Goal: Task Accomplishment & Management: Manage account settings

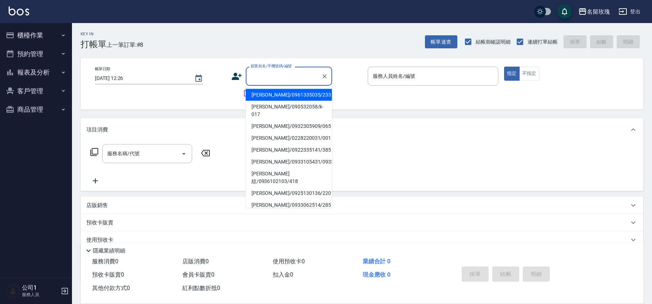
click at [301, 75] on input "顧客姓名/手機號碼/編號" at bounding box center [283, 76] width 69 height 13
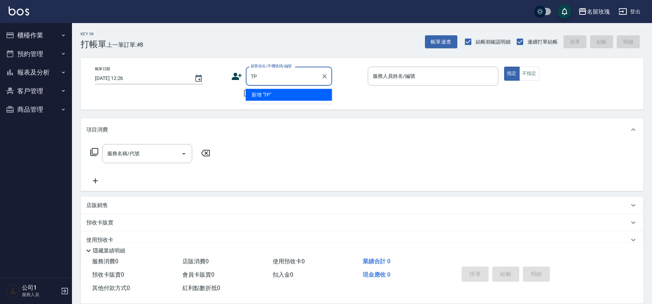
type input "T"
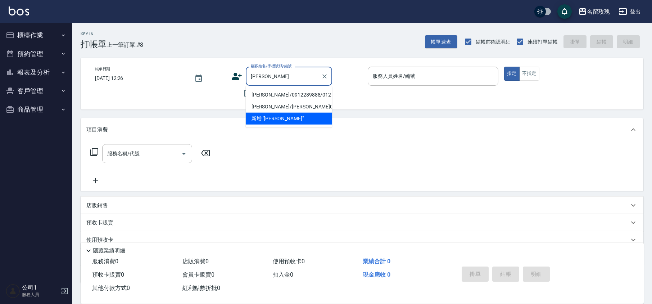
click at [311, 94] on li "[PERSON_NAME]/0912289888/012" at bounding box center [289, 95] width 86 height 12
type input "[PERSON_NAME]/0912289888/012"
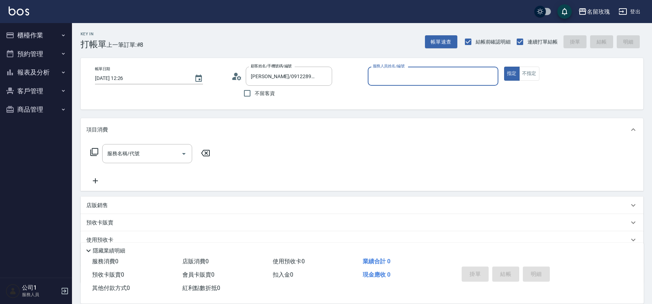
type input "[PERSON_NAME]-5"
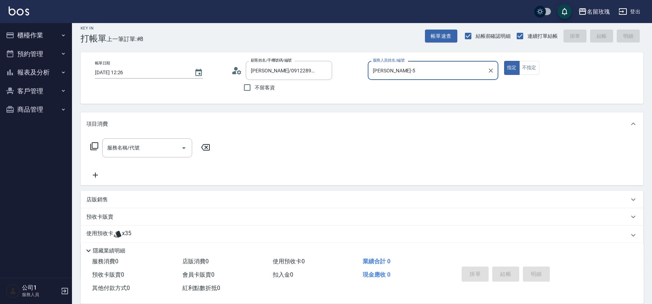
scroll to position [49, 0]
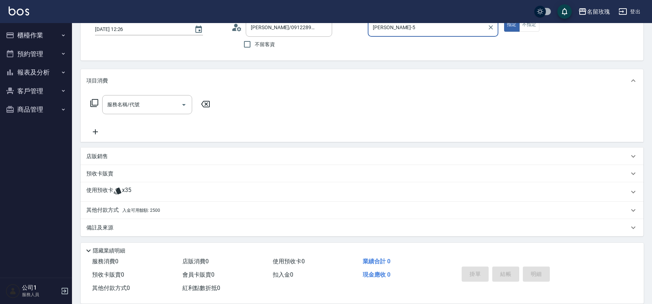
click at [120, 182] on div "使用預收卡 x35" at bounding box center [362, 191] width 563 height 19
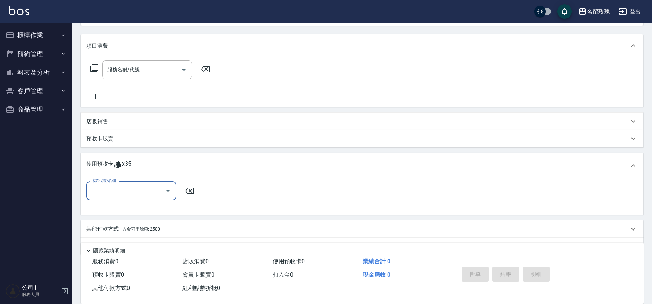
scroll to position [103, 0]
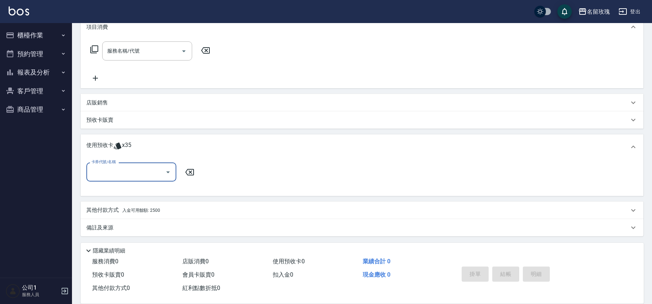
click at [166, 174] on icon "Open" at bounding box center [168, 172] width 9 height 9
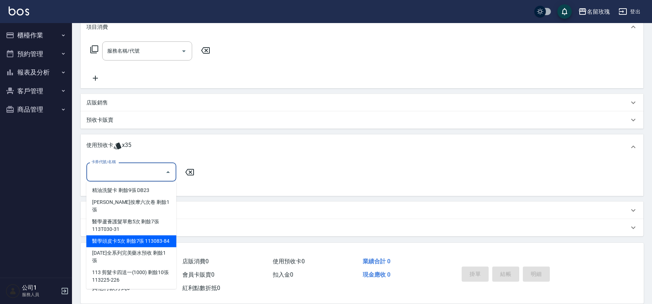
click at [158, 235] on div "醫學頭皮卡5次 剩餘7張 113083-84" at bounding box center [131, 241] width 90 height 12
type input "醫學頭皮卡5次 113083-84"
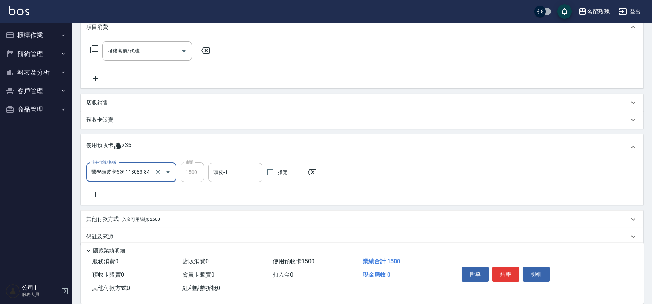
click at [230, 168] on input "頭皮-1" at bounding box center [235, 172] width 47 height 13
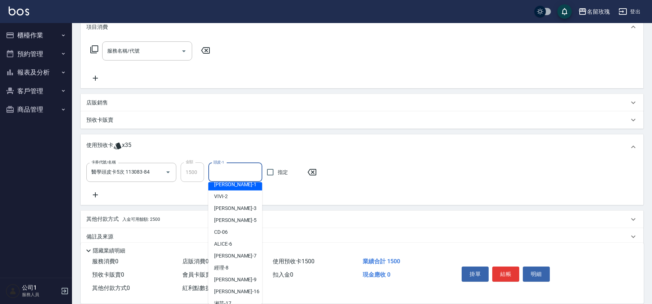
scroll to position [134, 0]
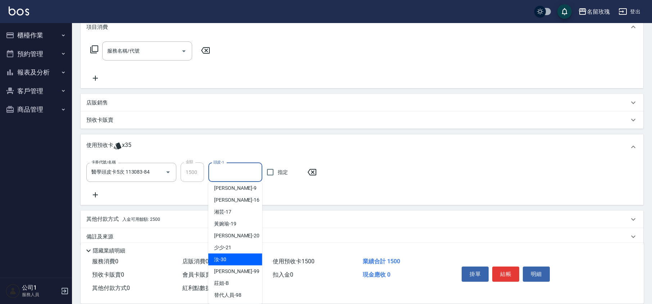
click at [227, 260] on div "汝 -30" at bounding box center [235, 259] width 54 height 12
type input "汝-30"
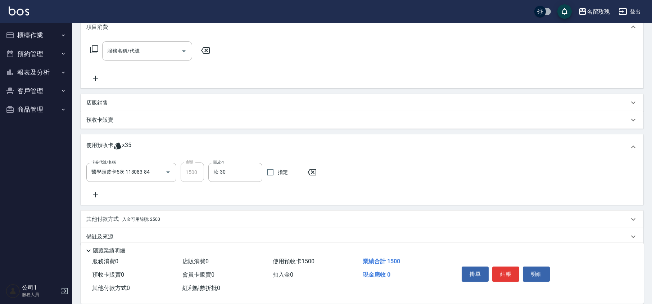
click at [95, 191] on icon at bounding box center [95, 194] width 18 height 9
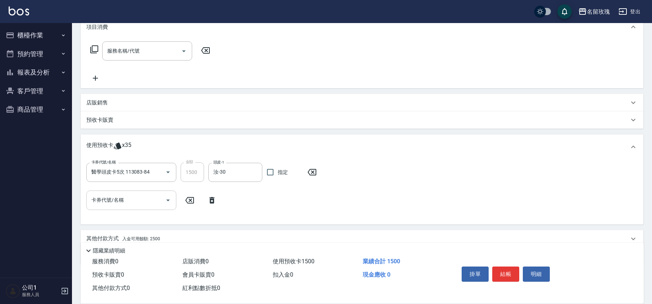
click at [165, 199] on icon "Open" at bounding box center [168, 200] width 9 height 9
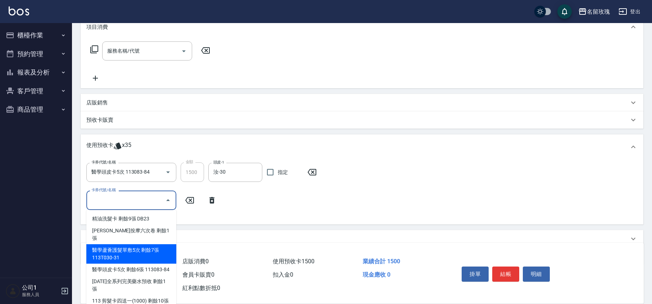
click at [140, 244] on div "醫學蘆薈護髮單敷5次 剩餘7張 113T030-31" at bounding box center [131, 253] width 90 height 19
type input "醫學蘆薈護髮單敷5次 113T030-31"
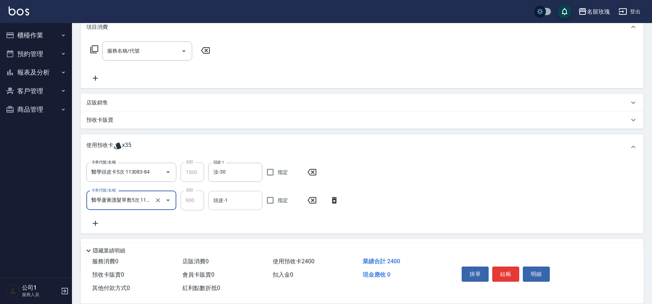
click at [222, 203] on input "頭皮-1" at bounding box center [235, 200] width 47 height 13
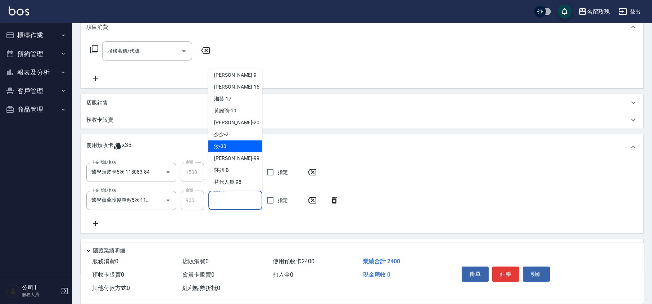
click at [232, 148] on div "汝 -30" at bounding box center [235, 146] width 54 height 12
type input "汝-30"
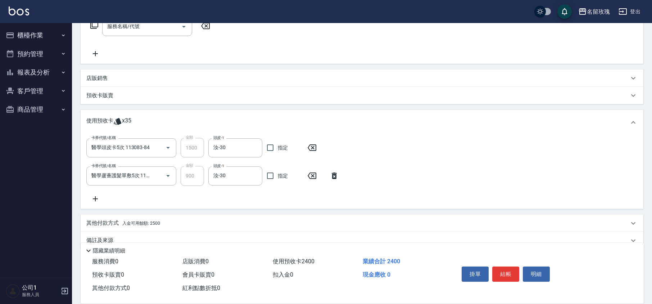
scroll to position [140, 0]
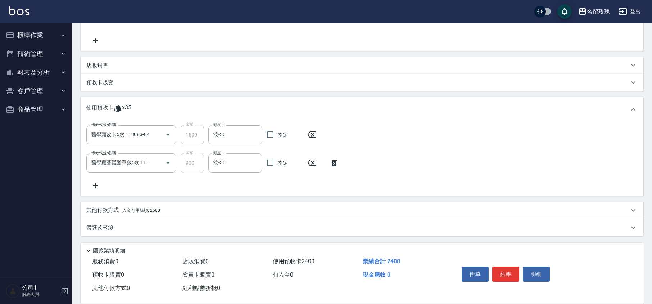
click at [94, 186] on icon at bounding box center [95, 185] width 18 height 9
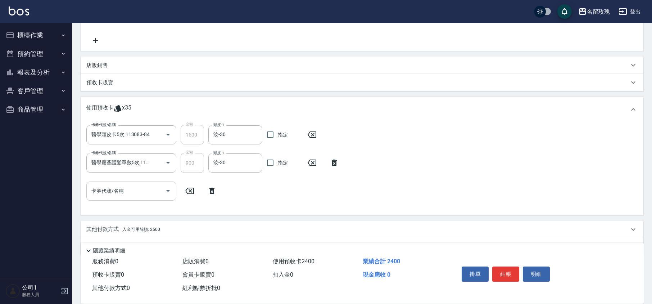
click at [169, 189] on icon "Open" at bounding box center [168, 190] width 9 height 9
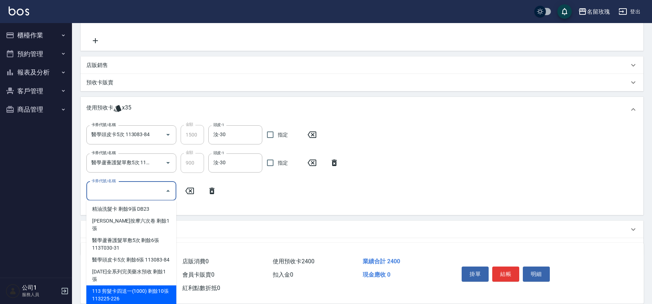
click at [145, 285] on div "113 剪髮卡四送一(1000) 剩餘10張 113225-226" at bounding box center [131, 294] width 90 height 19
type input "113 剪髮卡四送一[PHONE_NUMBER]"
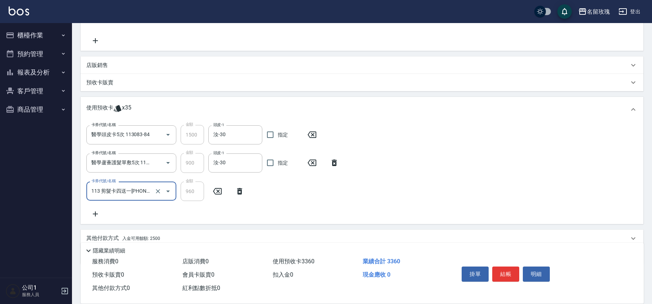
click at [227, 209] on div "卡券代號/名稱 醫學頭皮卡5次 113083-84 卡券代號/名稱 金額 1500 金額 頭皮-1 汝-30 頭皮-1 指定 卡券代號/名稱 醫學蘆薈護髮單敷…" at bounding box center [361, 171] width 551 height 93
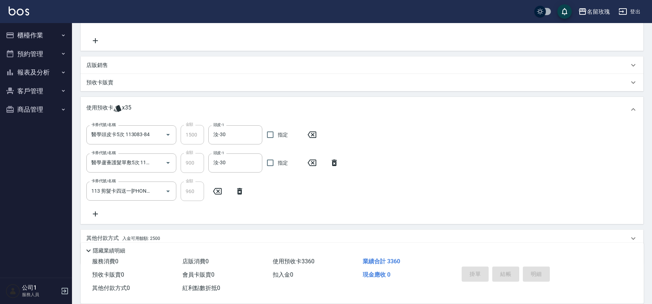
type input "[DATE] 14:02"
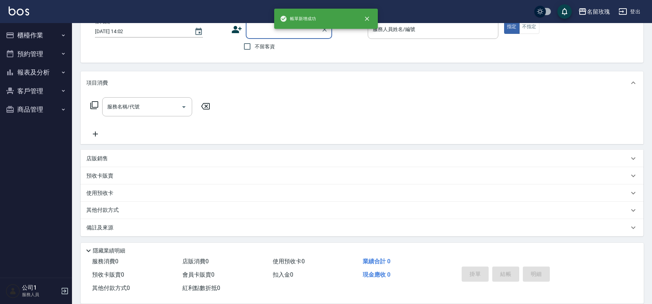
scroll to position [0, 0]
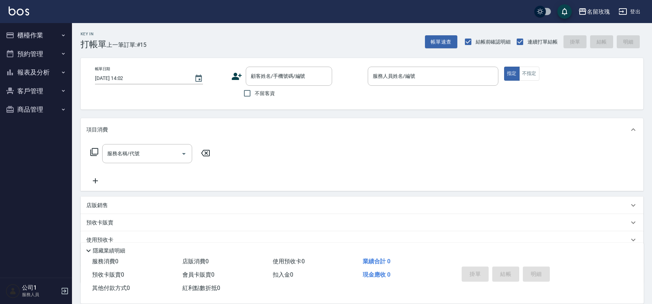
click at [194, 19] on div "名留玫瑰 登出" at bounding box center [326, 11] width 652 height 23
click at [238, 39] on div "Key In 打帳單 上一筆訂單:#15 帳單速查 結帳前確認明細 連續打單結帳 掛單 結帳 明細" at bounding box center [357, 36] width 571 height 26
click at [38, 37] on button "櫃檯作業" at bounding box center [36, 35] width 66 height 19
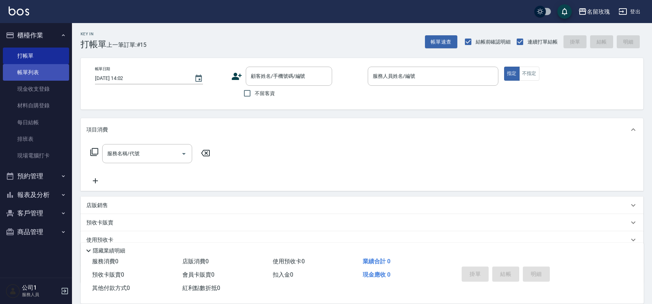
click at [50, 74] on link "帳單列表" at bounding box center [36, 72] width 66 height 17
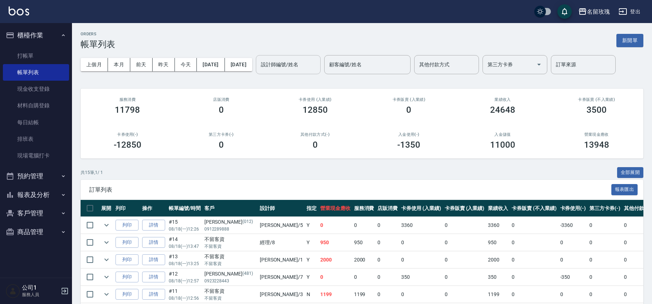
click at [310, 65] on input "設計師編號/姓名" at bounding box center [288, 64] width 58 height 13
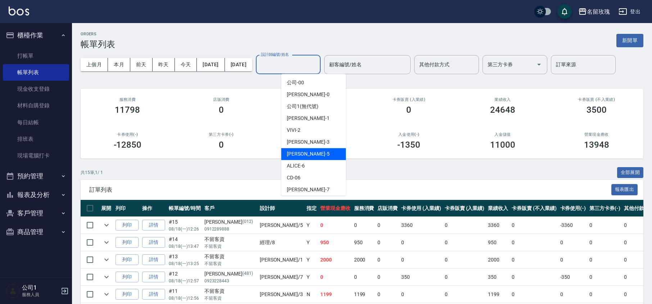
click at [294, 149] on div "[PERSON_NAME] -5" at bounding box center [313, 154] width 65 height 12
type input "[PERSON_NAME]-5"
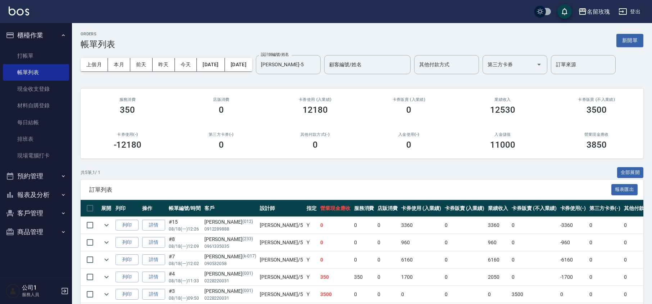
click at [260, 79] on div "上個月 本月 [DATE] [DATE] [DATE] [DATE] [DATE] 設計師編號/姓名 [PERSON_NAME]-5 設計師編號/姓名 顧客編…" at bounding box center [362, 64] width 563 height 31
click at [28, 50] on link "打帳單" at bounding box center [36, 55] width 66 height 17
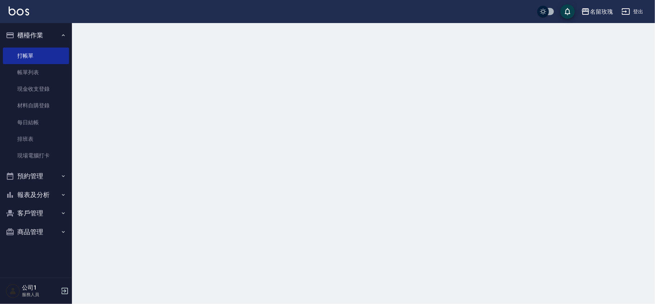
click at [35, 33] on button "櫃檯作業" at bounding box center [36, 35] width 66 height 19
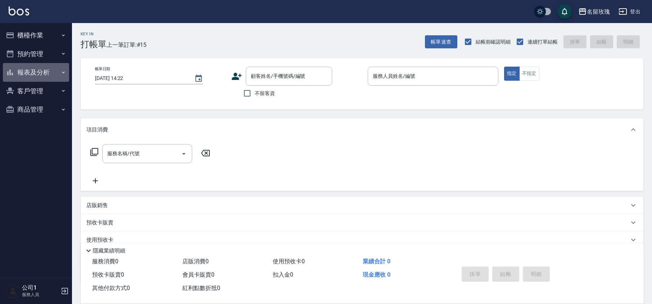
click at [45, 69] on button "報表及分析" at bounding box center [36, 72] width 66 height 19
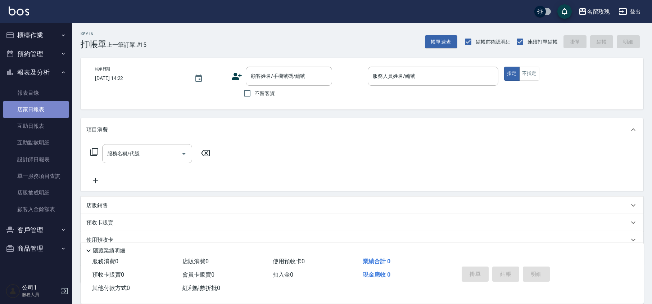
click at [36, 107] on link "店家日報表" at bounding box center [36, 109] width 66 height 17
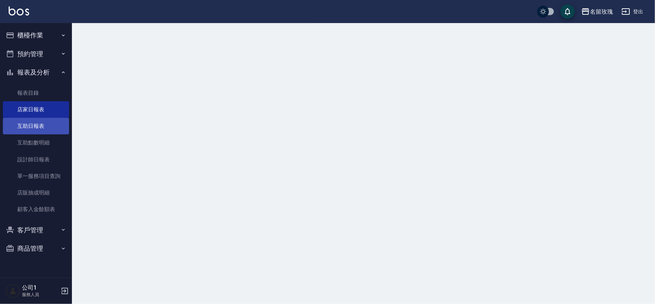
click at [44, 127] on link "互助日報表" at bounding box center [36, 126] width 66 height 17
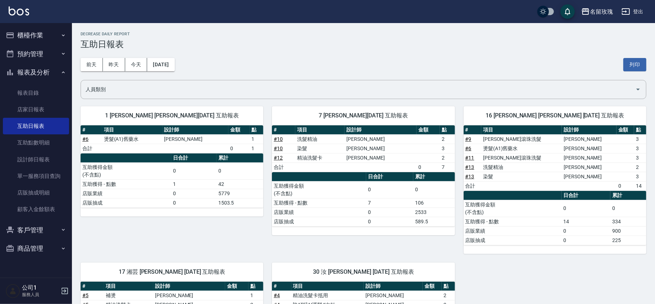
click at [257, 68] on div "[DATE] [DATE] [DATE] [DATE] 列印" at bounding box center [364, 64] width 566 height 31
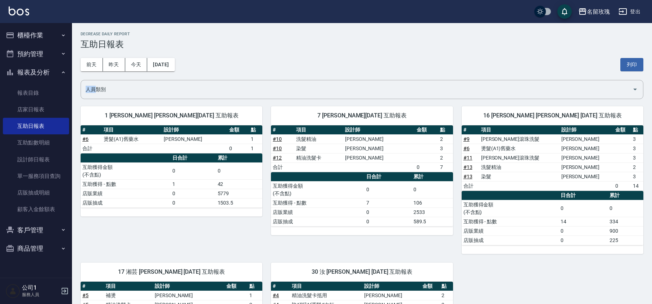
click at [257, 68] on div "[DATE] [DATE] [DATE] [DATE] 列印" at bounding box center [362, 64] width 563 height 31
click at [262, 71] on div "[DATE] [DATE] [DATE] [DATE] 列印" at bounding box center [362, 64] width 563 height 31
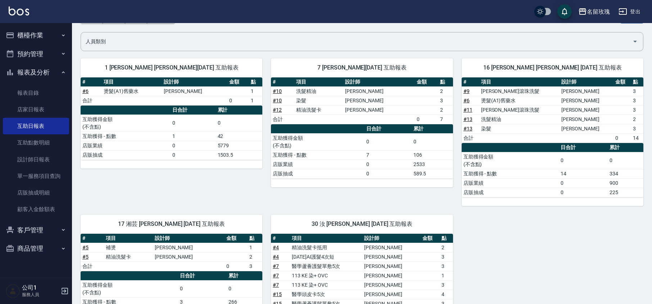
scroll to position [96, 0]
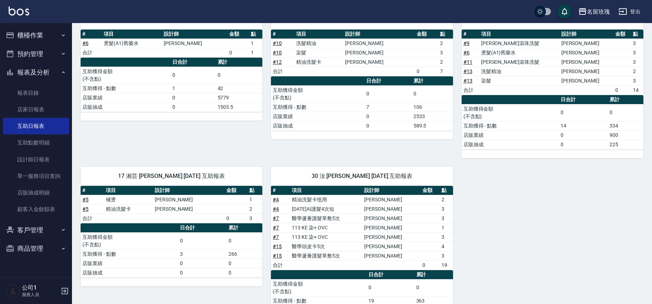
click at [36, 68] on button "報表及分析" at bounding box center [36, 72] width 66 height 19
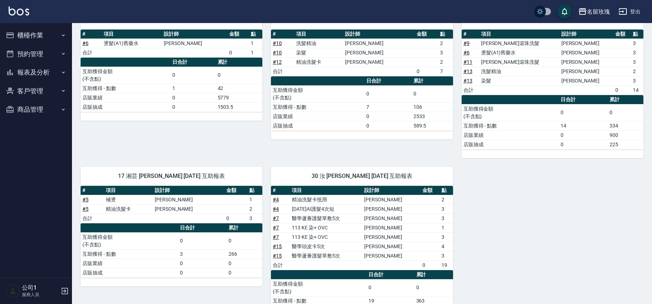
click at [35, 38] on button "櫃檯作業" at bounding box center [36, 35] width 66 height 19
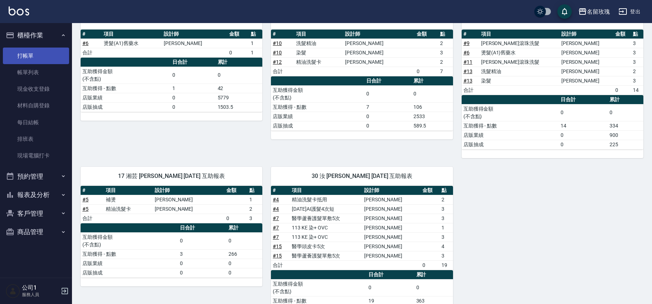
click at [35, 52] on link "打帳單" at bounding box center [36, 55] width 66 height 17
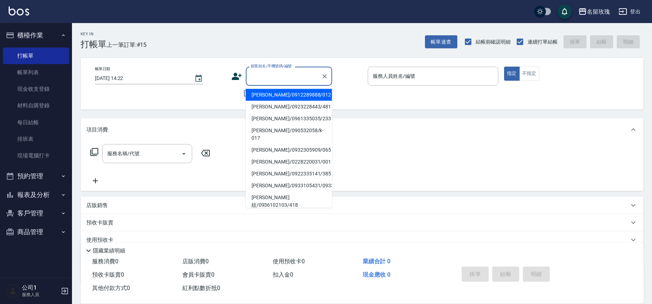
click at [283, 74] on input "顧客姓名/手機號碼/編號" at bounding box center [283, 76] width 69 height 13
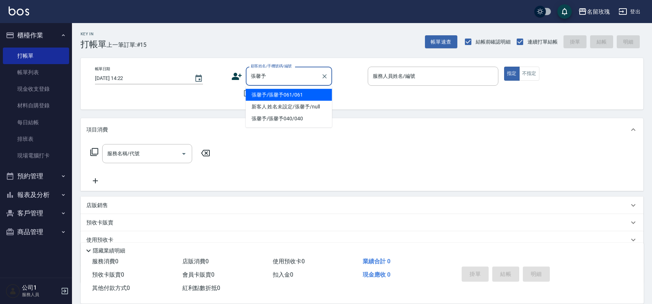
click at [284, 94] on li "張馨予/張馨予061/061" at bounding box center [289, 95] width 86 height 12
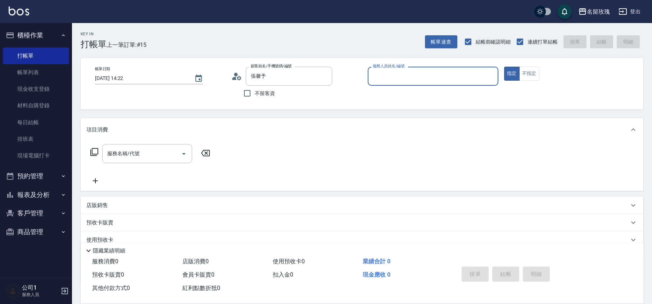
type input "張馨予/張馨予061/061"
type input "[PERSON_NAME]-5"
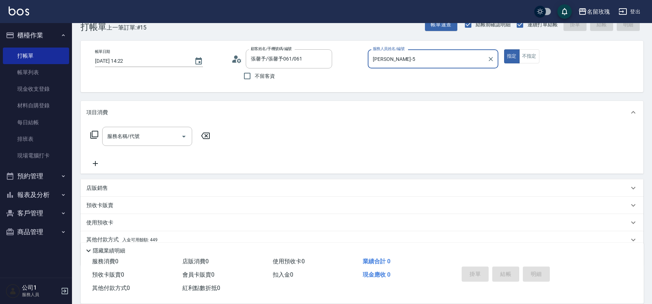
scroll to position [47, 0]
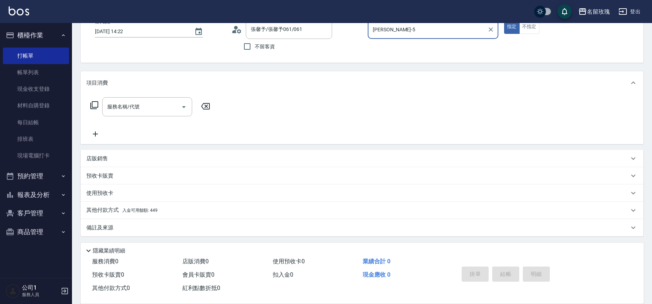
click at [96, 105] on icon at bounding box center [94, 105] width 9 height 9
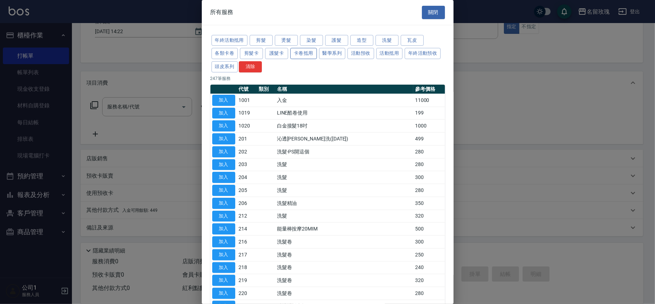
click at [313, 52] on button "卡卷抵用" at bounding box center [303, 53] width 27 height 11
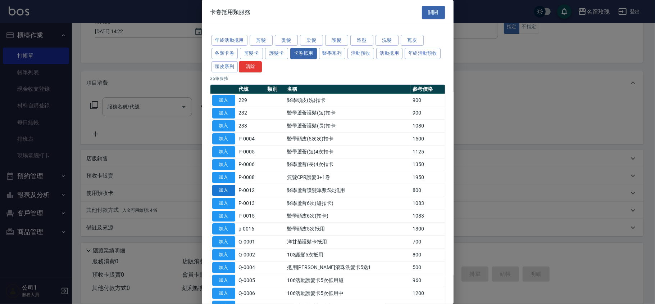
click at [226, 193] on button "加入" at bounding box center [223, 190] width 23 height 11
type input "醫學蘆薈護髮單敷5次抵用(P-0012)"
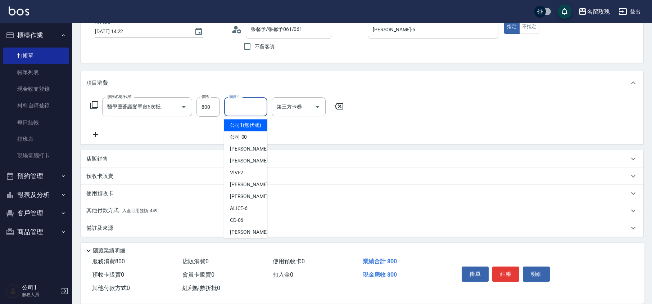
click at [240, 110] on input "頭皮-1" at bounding box center [245, 106] width 37 height 13
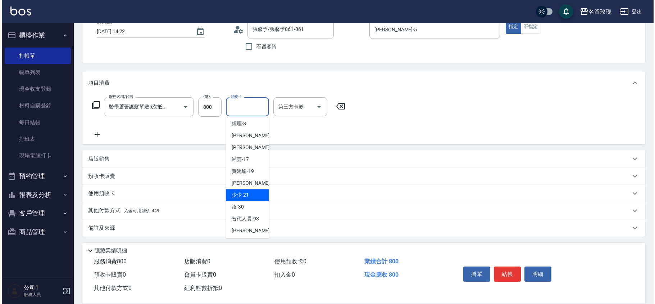
scroll to position [141, 0]
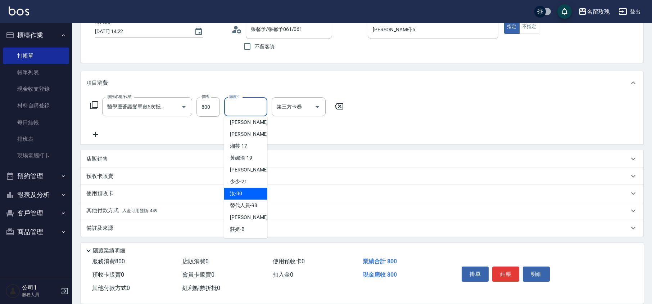
click at [240, 191] on span "汝 -30" at bounding box center [236, 194] width 12 height 8
type input "汝-30"
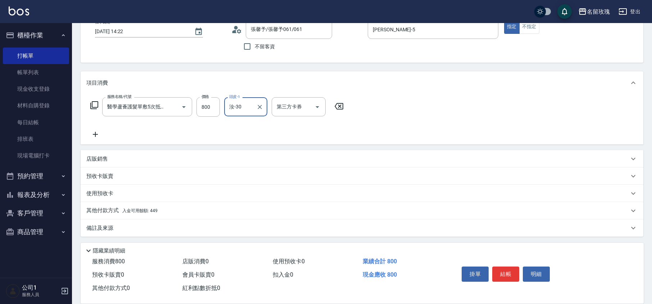
click at [94, 103] on icon at bounding box center [94, 105] width 9 height 9
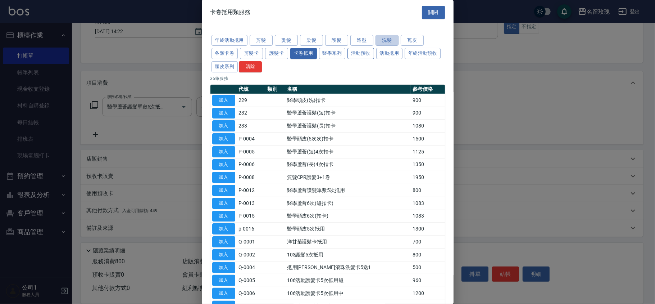
drag, startPoint x: 394, startPoint y: 42, endPoint x: 357, endPoint y: 55, distance: 38.8
click at [395, 42] on button "洗髮" at bounding box center [387, 40] width 23 height 11
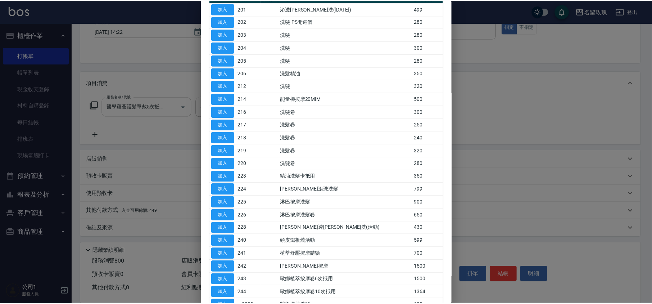
scroll to position [142, 0]
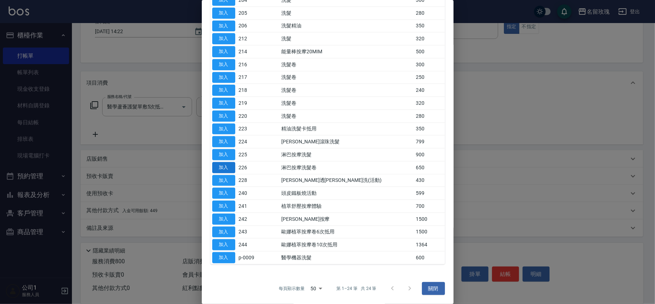
click at [221, 166] on button "加入" at bounding box center [223, 167] width 23 height 11
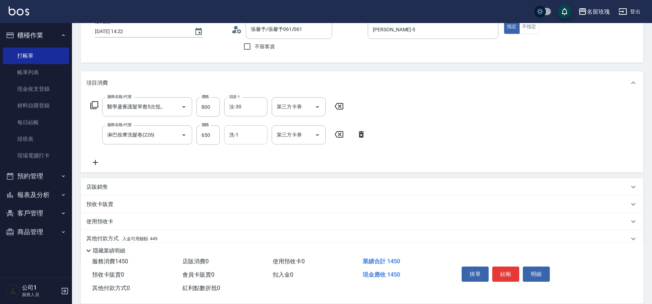
click at [236, 134] on input "洗-1" at bounding box center [245, 134] width 37 height 13
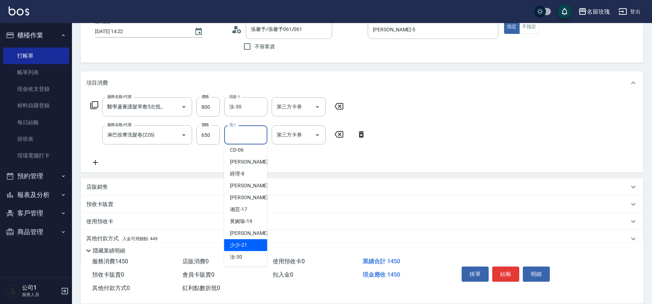
scroll to position [141, 0]
click at [244, 219] on div "汝 -30" at bounding box center [245, 222] width 43 height 12
type input "汝-30"
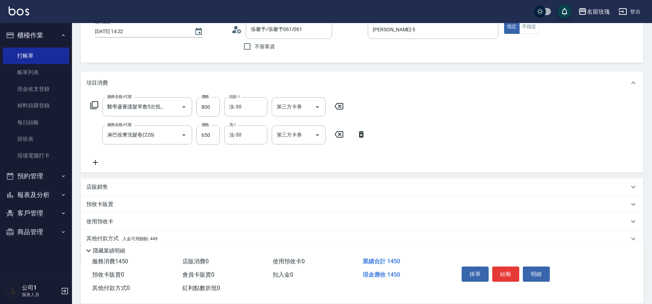
click at [126, 156] on div "服務名稱/代號 醫學蘆薈護髮單敷5次抵用(P-0012) 服務名稱/代號 價格 800 價格 頭皮-1 汝-30 頭皮-1 第三方卡券 第三方卡券 服務名稱/…" at bounding box center [228, 131] width 284 height 69
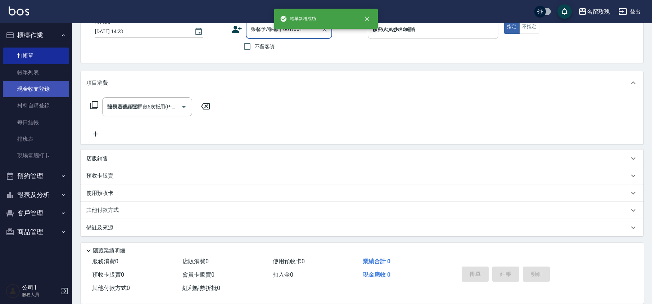
type input "[DATE] 14:23"
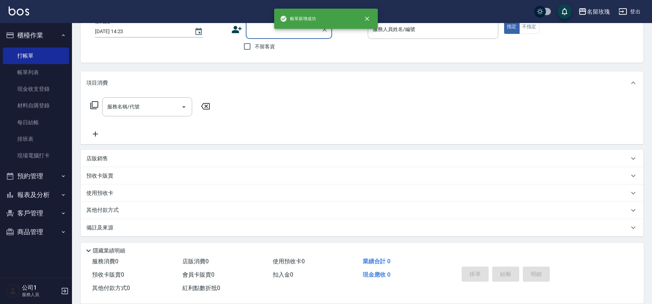
click at [40, 29] on button "櫃檯作業" at bounding box center [36, 35] width 66 height 19
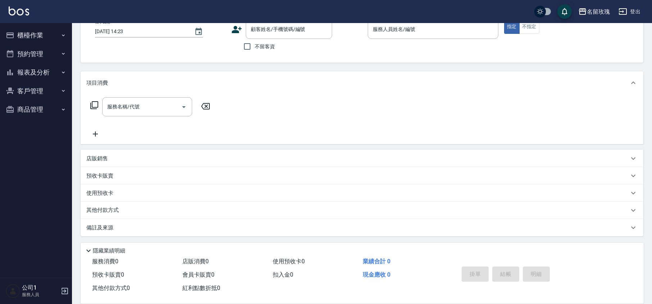
click at [35, 74] on button "報表及分析" at bounding box center [36, 72] width 66 height 19
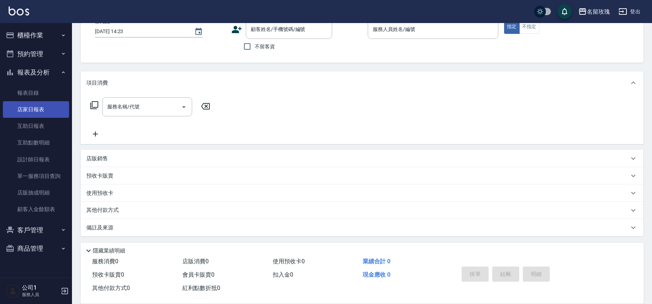
drag, startPoint x: 30, startPoint y: 120, endPoint x: 43, endPoint y: 109, distance: 16.6
click at [30, 120] on link "互助日報表" at bounding box center [36, 126] width 66 height 17
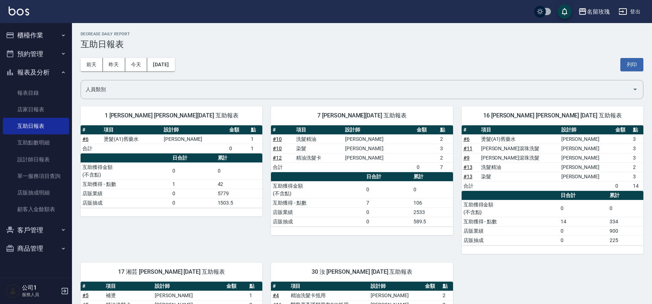
click at [216, 53] on div "[DATE] [DATE] [DATE] [DATE] 列印" at bounding box center [362, 64] width 563 height 31
click at [37, 72] on button "報表及分析" at bounding box center [36, 72] width 66 height 19
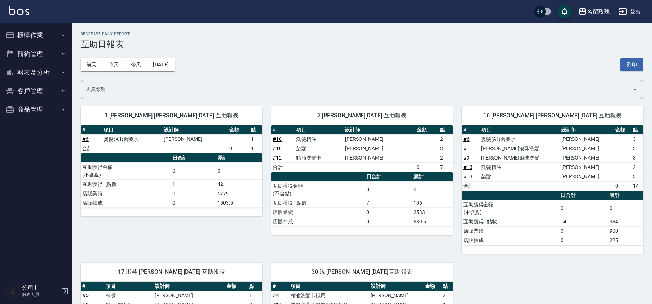
click at [32, 37] on button "櫃檯作業" at bounding box center [36, 35] width 66 height 19
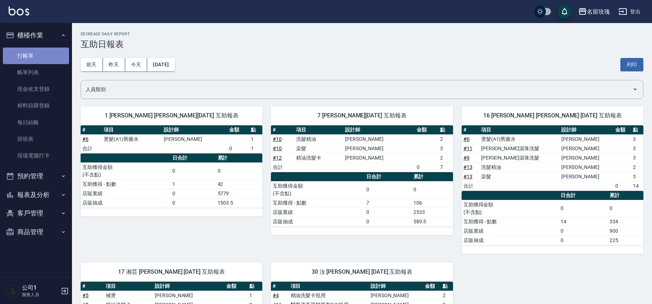
click at [25, 60] on link "打帳單" at bounding box center [36, 55] width 66 height 17
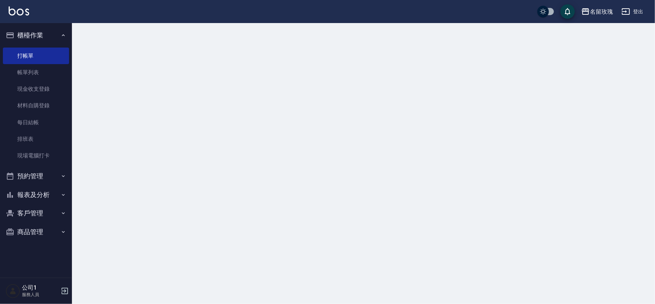
click at [45, 35] on button "櫃檯作業" at bounding box center [36, 35] width 66 height 19
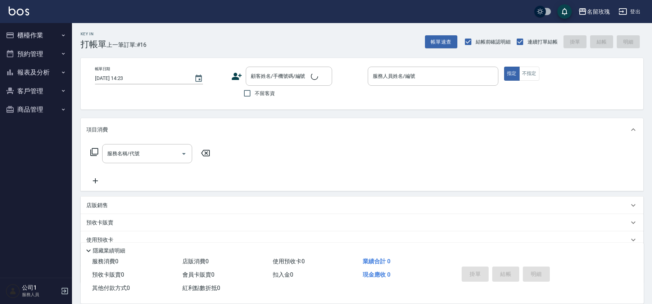
click at [183, 37] on div "Key In 打帳單 上一筆訂單:#16 帳單速查 結帳前確認明細 連續打單結帳 掛單 結帳 明細" at bounding box center [357, 36] width 571 height 26
click at [281, 73] on input "顧客姓名/手機號碼/編號" at bounding box center [283, 76] width 69 height 13
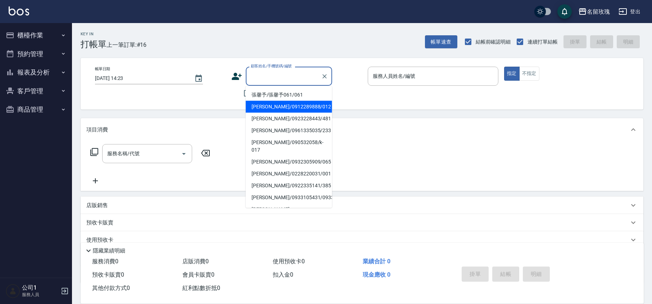
click at [295, 106] on li "[PERSON_NAME]/0912289888/012" at bounding box center [289, 107] width 86 height 12
type input "[PERSON_NAME]/0912289888/012"
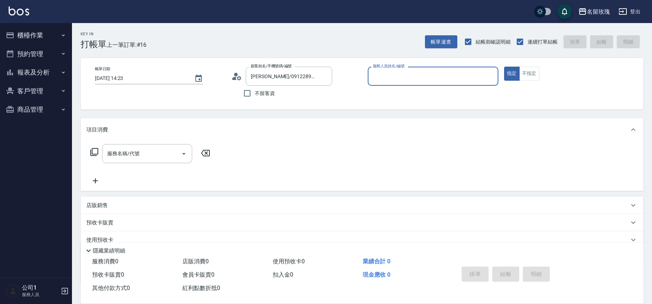
type input "[PERSON_NAME]-5"
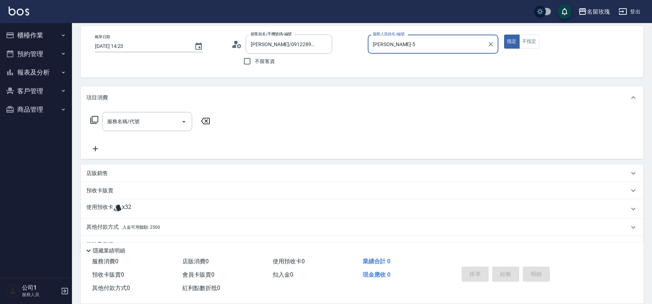
scroll to position [49, 0]
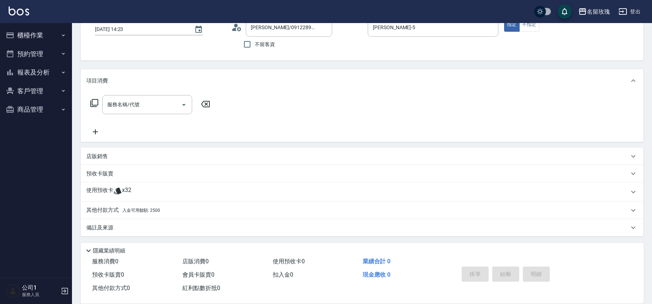
click at [115, 157] on div "店販銷售" at bounding box center [357, 157] width 543 height 8
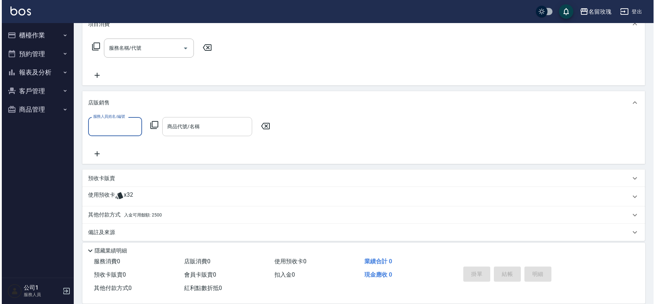
scroll to position [109, 0]
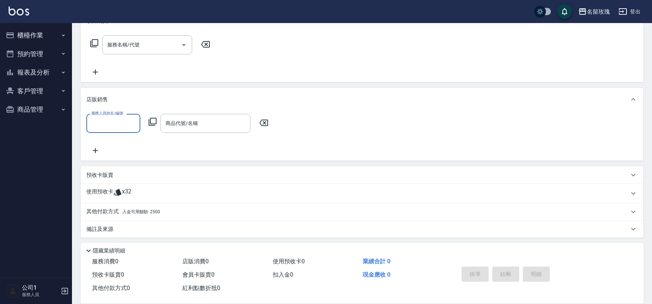
click at [104, 127] on input "服務人員姓名/編號" at bounding box center [113, 123] width 47 height 13
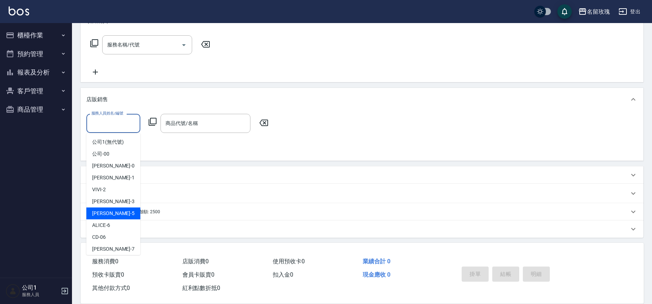
click at [121, 208] on div "[PERSON_NAME] -5" at bounding box center [113, 213] width 54 height 12
type input "[PERSON_NAME]-5"
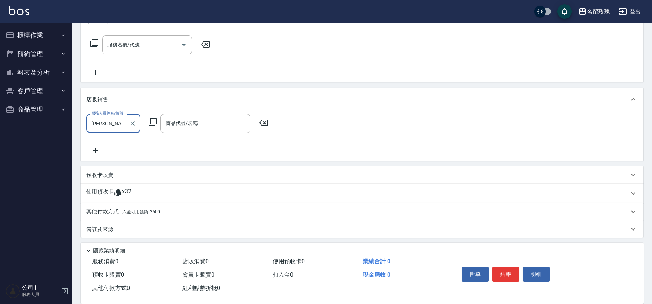
click at [155, 120] on icon at bounding box center [152, 121] width 9 height 9
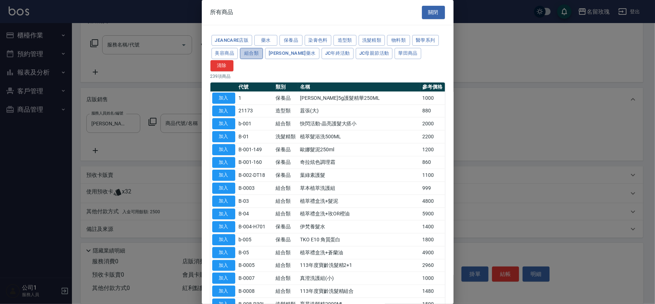
click at [251, 55] on button "組合類" at bounding box center [251, 53] width 23 height 11
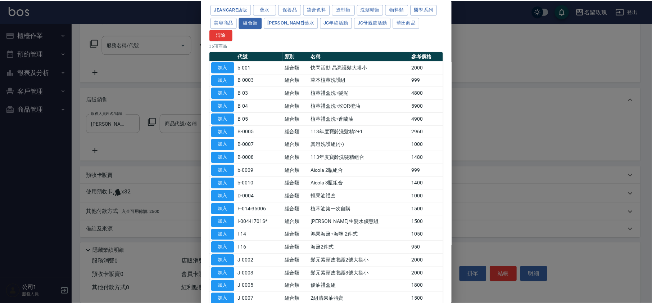
scroll to position [96, 0]
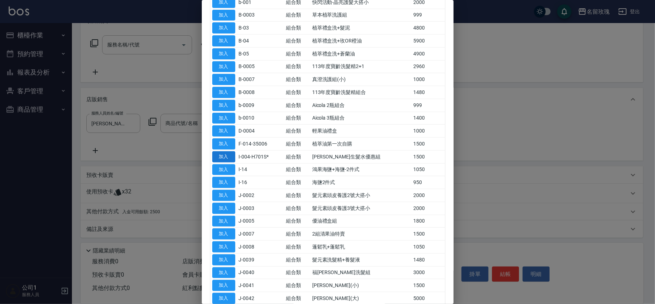
click at [230, 151] on button "加入" at bounding box center [223, 156] width 23 height 11
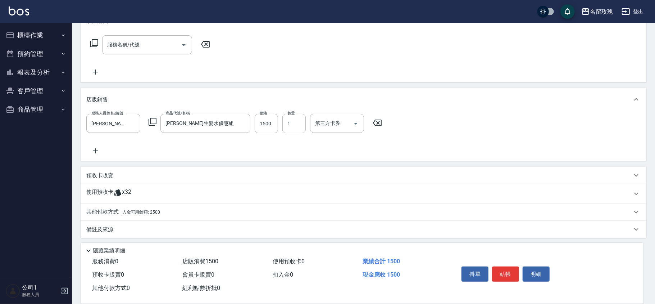
type input "[PERSON_NAME]生髮水優惠組"
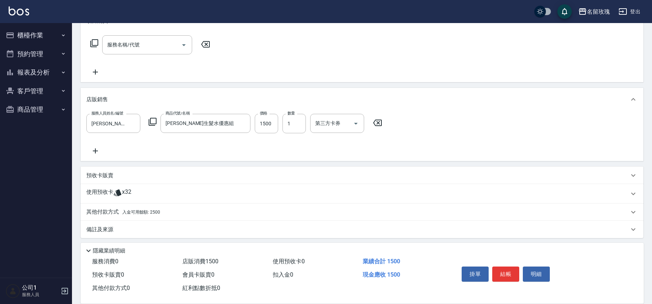
scroll to position [111, 0]
click at [117, 210] on p "其他付款方式 入金可用餘額: 2500" at bounding box center [123, 210] width 74 height 8
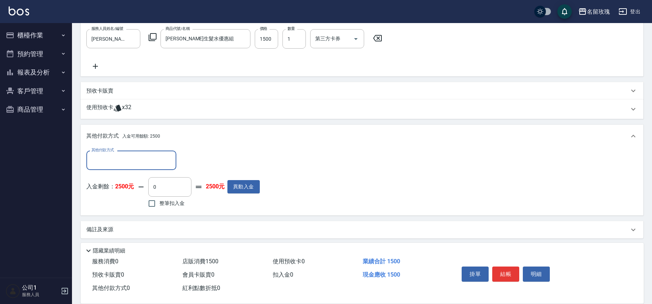
scroll to position [195, 0]
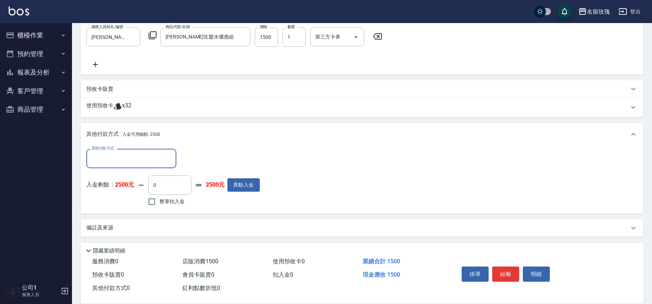
drag, startPoint x: 173, startPoint y: 199, endPoint x: 187, endPoint y: 194, distance: 15.2
click at [172, 199] on span "整筆扣入金" at bounding box center [171, 202] width 25 height 8
click at [159, 199] on input "整筆扣入金" at bounding box center [151, 201] width 15 height 15
checkbox input "true"
type input "1500"
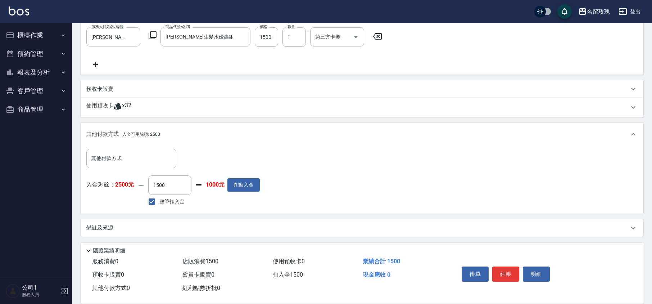
click at [222, 205] on div "入金剩餘： 2500元 1500 ​ 整筆扣入金 1000元 異動入金" at bounding box center [172, 191] width 173 height 32
type input "[DATE] 14:24"
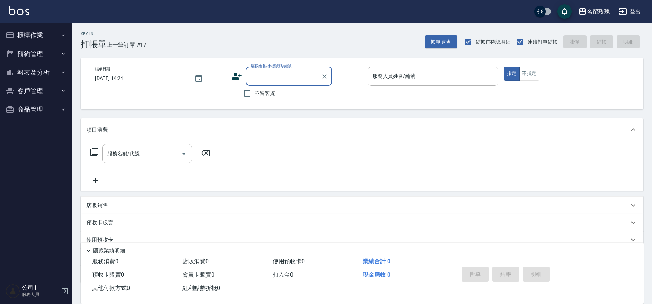
click at [28, 67] on button "報表及分析" at bounding box center [36, 72] width 66 height 19
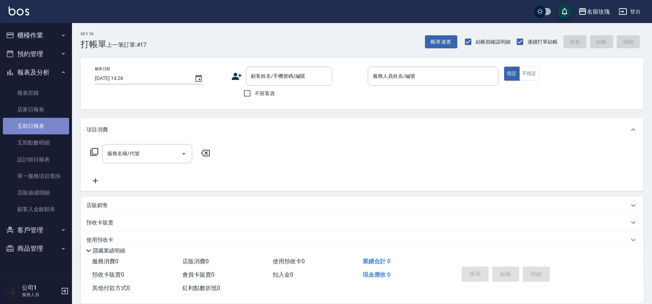
click at [31, 131] on link "互助日報表" at bounding box center [36, 126] width 66 height 17
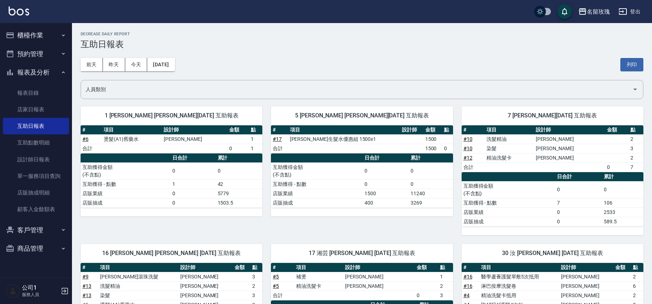
click at [271, 53] on div "[DATE] [DATE] [DATE] [DATE] 列印" at bounding box center [362, 64] width 563 height 31
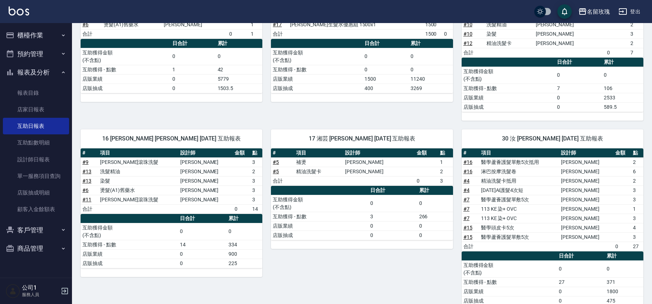
scroll to position [137, 0]
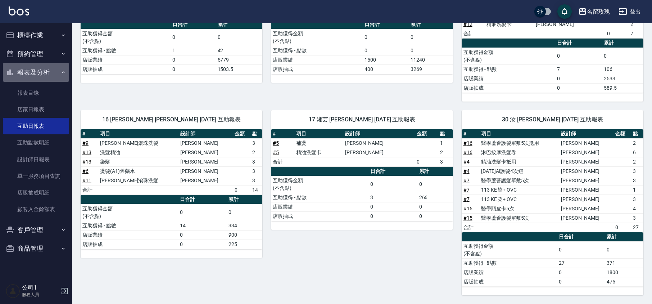
click at [39, 73] on button "報表及分析" at bounding box center [36, 72] width 66 height 19
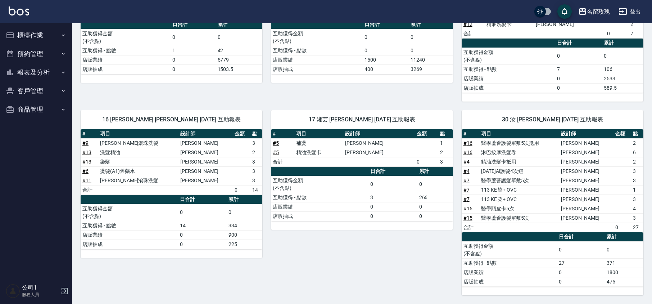
click at [40, 28] on button "櫃檯作業" at bounding box center [36, 35] width 66 height 19
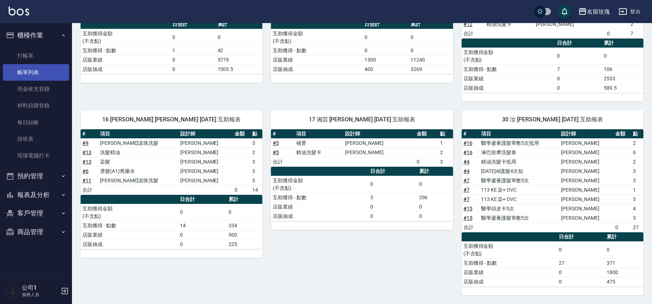
click at [33, 65] on link "帳單列表" at bounding box center [36, 72] width 66 height 17
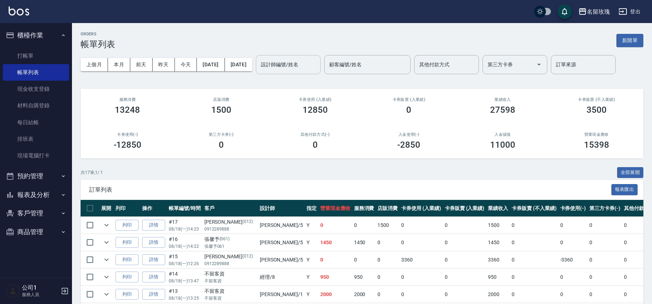
click at [301, 65] on input "設計師編號/姓名" at bounding box center [288, 64] width 58 height 13
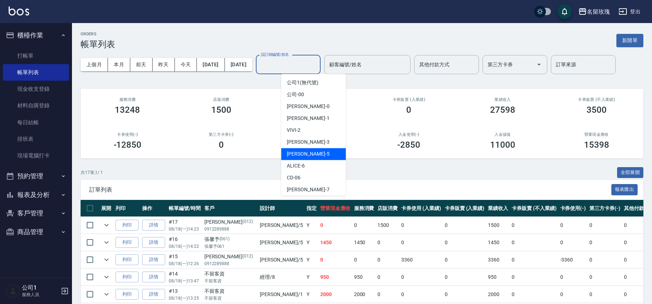
click at [323, 152] on div "[PERSON_NAME] -5" at bounding box center [313, 154] width 65 height 12
type input "[PERSON_NAME]-5"
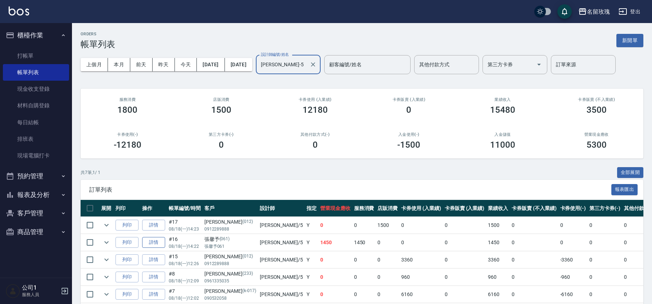
click at [153, 243] on link "詳情" at bounding box center [153, 242] width 23 height 11
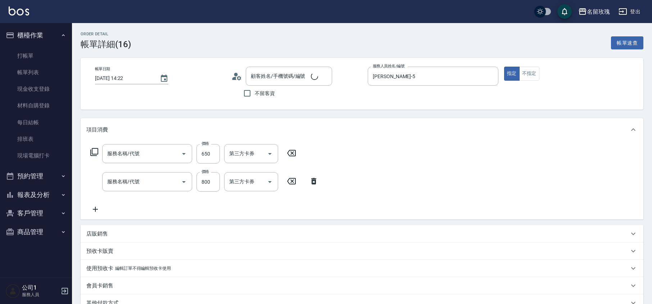
type input "[DATE] 14:22"
type input "[PERSON_NAME]-5"
type input "淋巴按摩洗髮卷(226)"
type input "醫學蘆薈護髮單敷5次抵用(P-0012)"
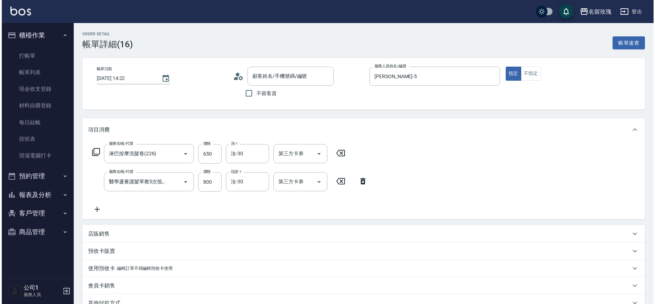
scroll to position [96, 0]
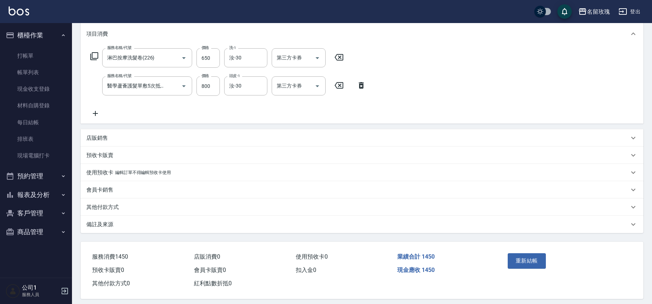
type input "張馨予/張馨予061/061"
click at [94, 56] on icon at bounding box center [94, 56] width 9 height 9
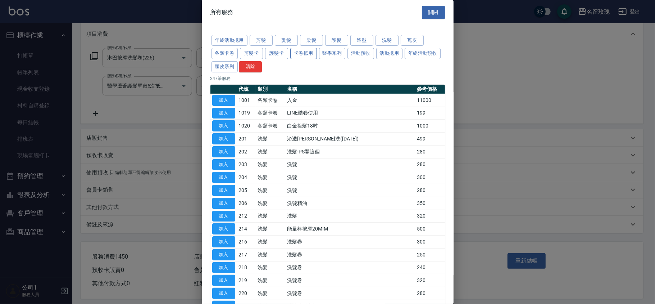
click at [298, 52] on button "卡卷抵用" at bounding box center [303, 53] width 27 height 11
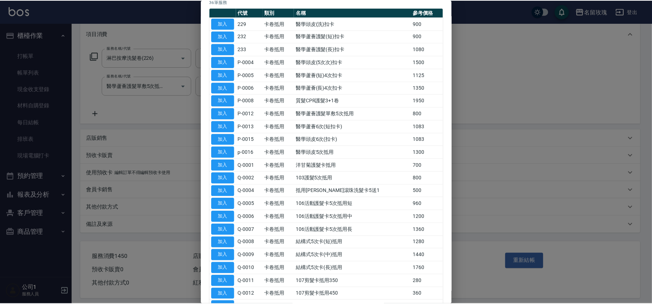
scroll to position [240, 0]
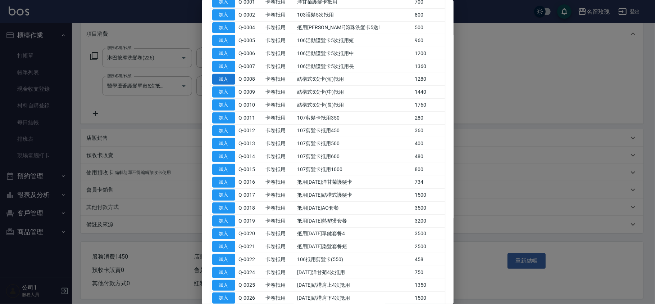
click at [222, 81] on button "加入" at bounding box center [223, 79] width 23 height 11
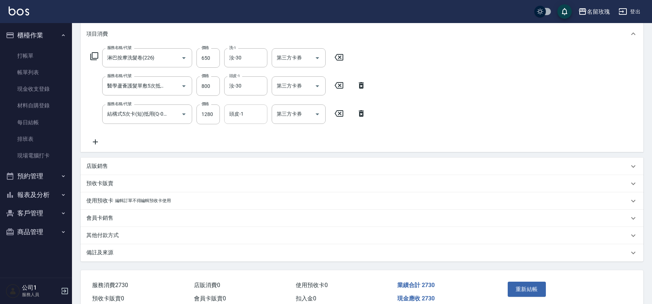
click at [250, 114] on input "頭皮-1" at bounding box center [245, 114] width 37 height 13
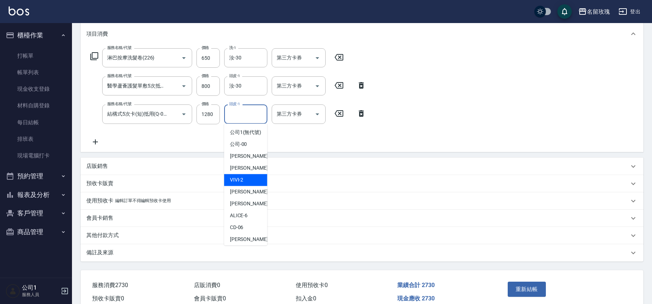
scroll to position [141, 0]
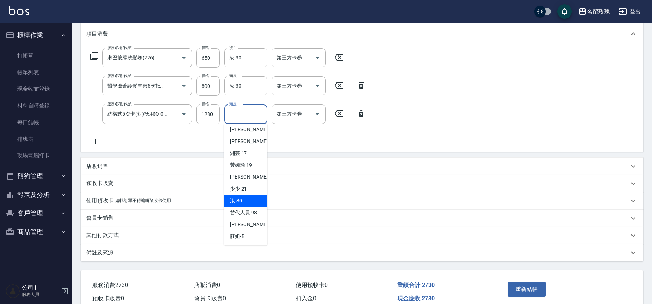
click at [248, 199] on div "汝 -30" at bounding box center [245, 201] width 43 height 12
type input "汝-30"
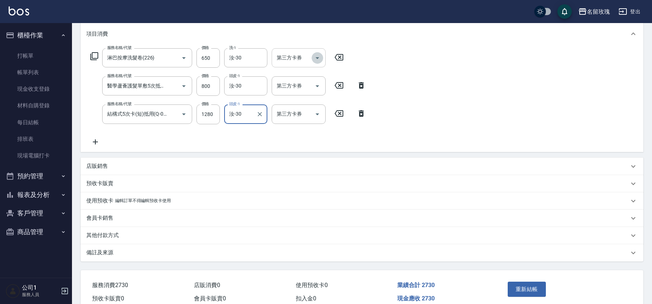
click at [319, 57] on icon "Open" at bounding box center [317, 58] width 9 height 9
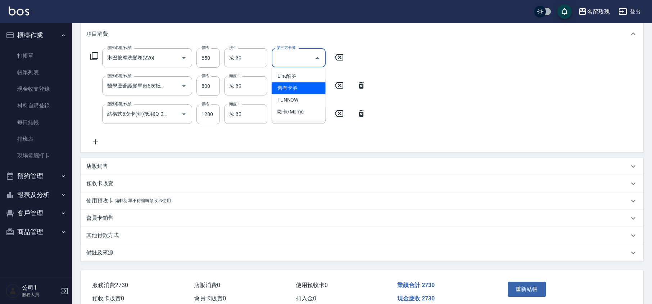
click at [308, 84] on span "舊有卡券" at bounding box center [299, 88] width 54 height 12
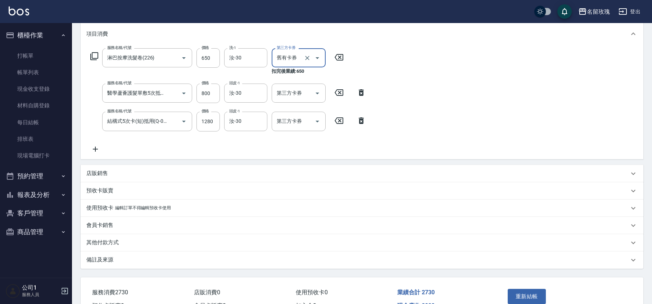
type input "舊有卡券"
click at [321, 92] on icon "Open" at bounding box center [317, 93] width 9 height 9
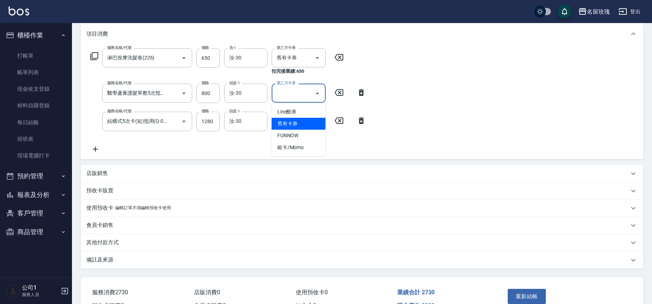
click at [308, 119] on span "舊有卡券" at bounding box center [299, 124] width 54 height 12
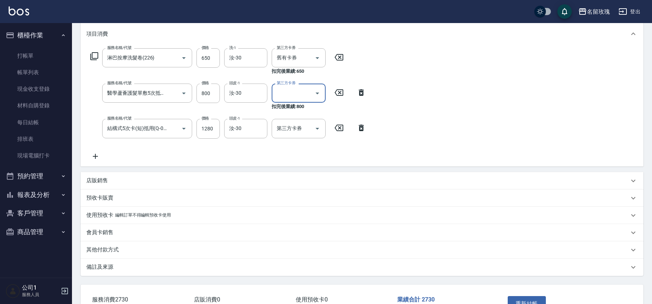
type input "舊有卡券"
click at [319, 128] on icon "Open" at bounding box center [317, 128] width 9 height 9
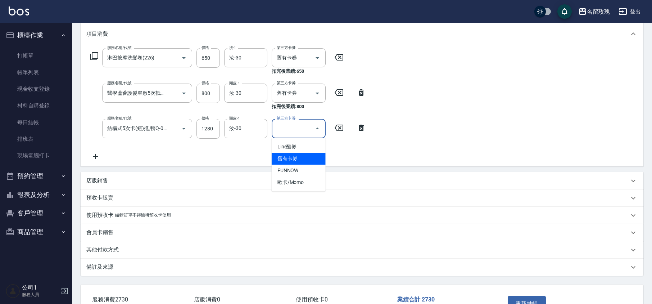
click at [312, 153] on span "舊有卡券" at bounding box center [299, 159] width 54 height 12
type input "舊有卡券"
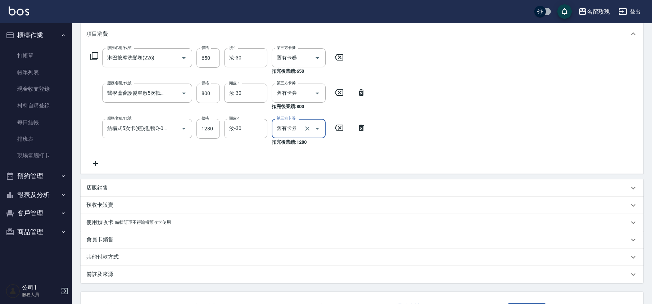
click at [96, 58] on icon at bounding box center [94, 56] width 8 height 8
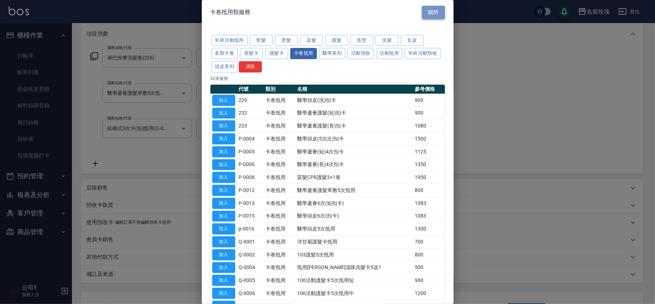
click at [432, 8] on button "關閉" at bounding box center [433, 12] width 23 height 13
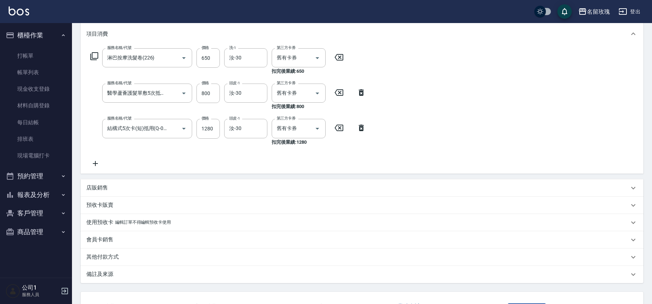
click at [99, 162] on icon at bounding box center [95, 163] width 18 height 9
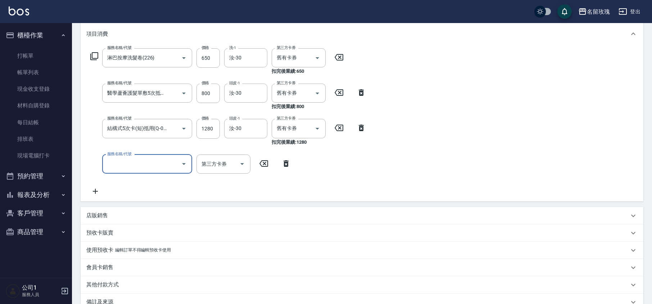
click at [139, 160] on input "服務名稱/代號" at bounding box center [141, 164] width 73 height 13
type input "醫學頭皮(5次次)扣卡(P-0004)"
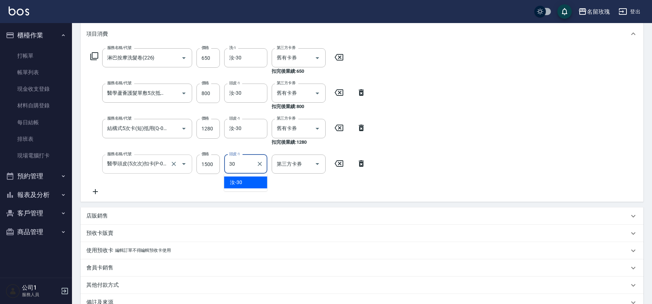
type input "汝-30"
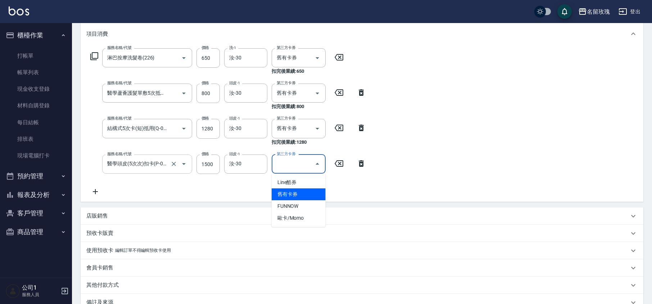
type input "舊有卡券"
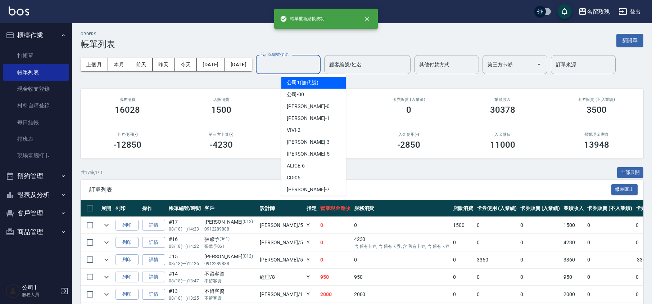
click at [314, 67] on input "設計師編號/姓名" at bounding box center [288, 64] width 58 height 13
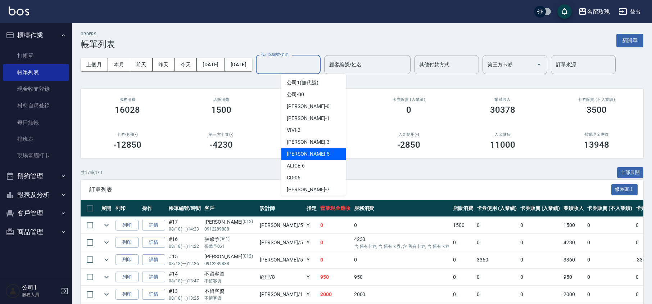
click at [311, 153] on div "[PERSON_NAME] -5" at bounding box center [313, 154] width 65 height 12
type input "[PERSON_NAME]-5"
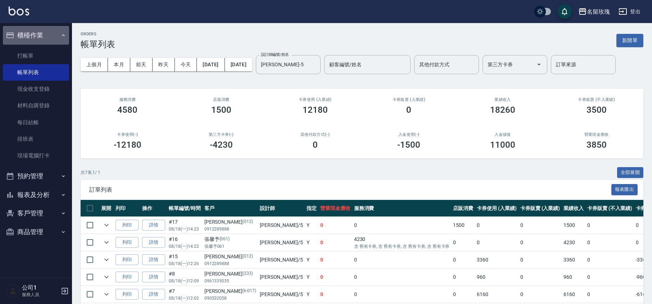
click at [50, 31] on button "櫃檯作業" at bounding box center [36, 35] width 66 height 19
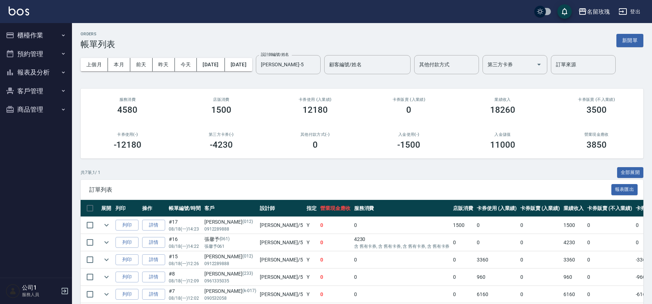
click at [54, 71] on button "報表及分析" at bounding box center [36, 72] width 66 height 19
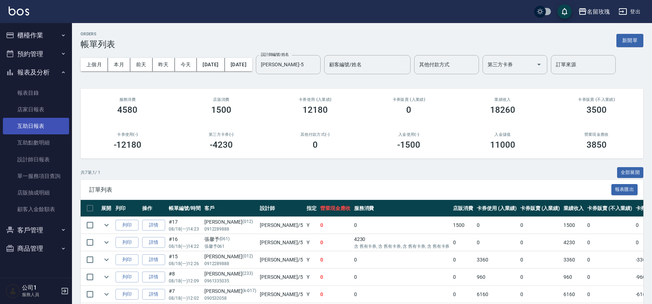
click at [36, 120] on link "互助日報表" at bounding box center [36, 126] width 66 height 17
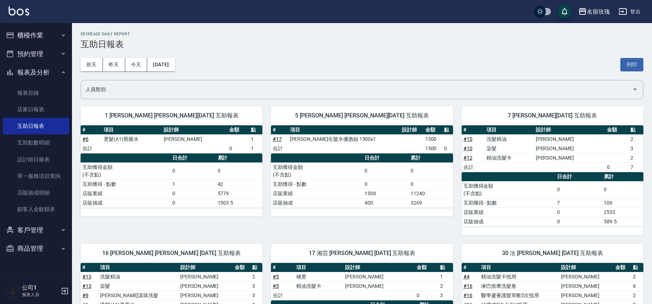
click at [222, 55] on div "[DATE] [DATE] [DATE] [DATE] 列印" at bounding box center [362, 64] width 563 height 31
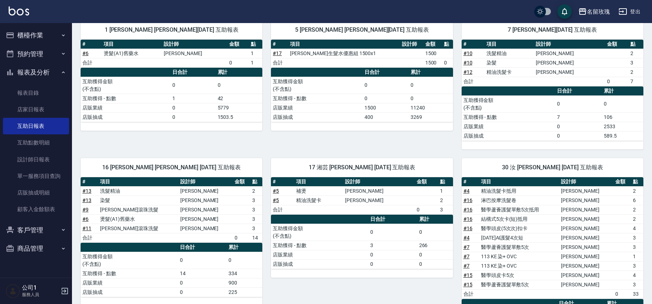
scroll to position [155, 0]
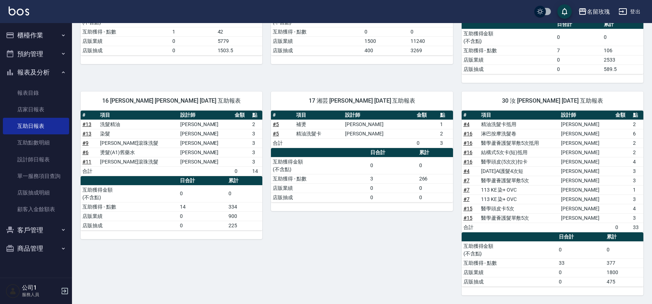
click at [33, 69] on button "報表及分析" at bounding box center [36, 72] width 66 height 19
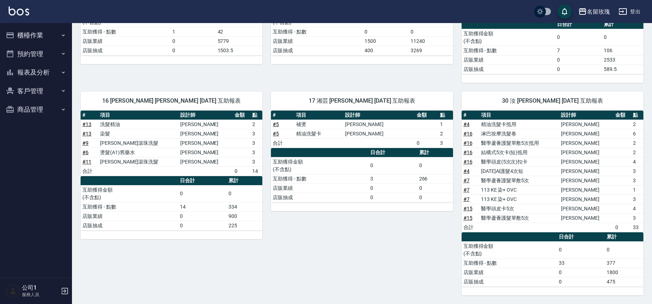
click at [35, 32] on button "櫃檯作業" at bounding box center [36, 35] width 66 height 19
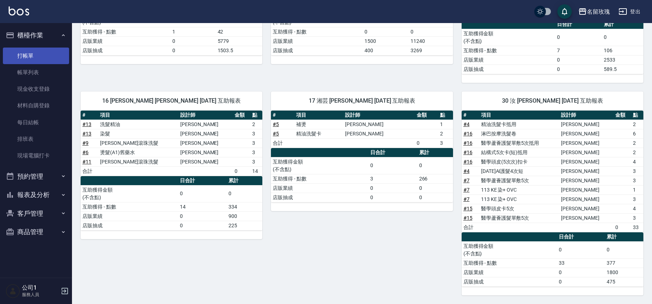
click at [33, 55] on link "打帳單" at bounding box center [36, 55] width 66 height 17
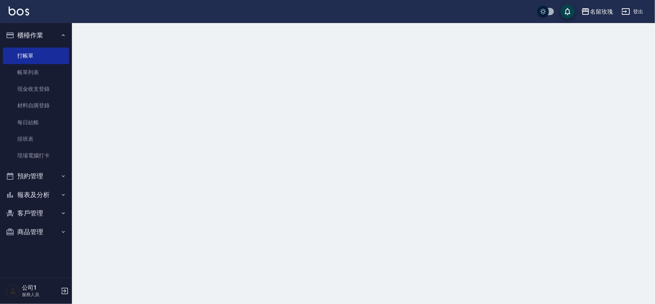
click at [37, 39] on button "櫃檯作業" at bounding box center [36, 35] width 66 height 19
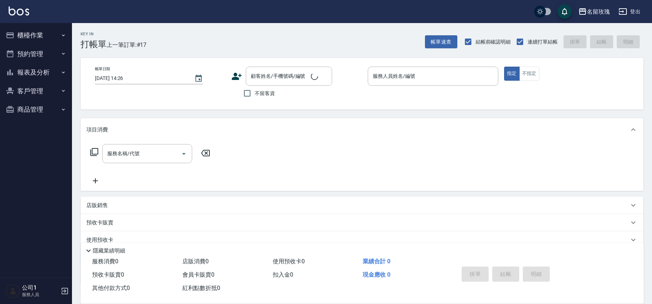
click at [142, 35] on div "Key In 打帳單 上一筆訂單:#17" at bounding box center [109, 36] width 74 height 26
click at [284, 72] on input "顧客姓名/手機號碼/編號" at bounding box center [283, 76] width 69 height 13
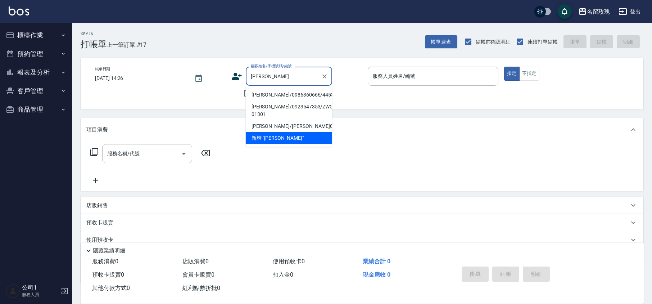
click at [307, 95] on li "[PERSON_NAME]/0986360666/4453" at bounding box center [289, 95] width 86 height 12
type input "[PERSON_NAME]/0986360666/4453"
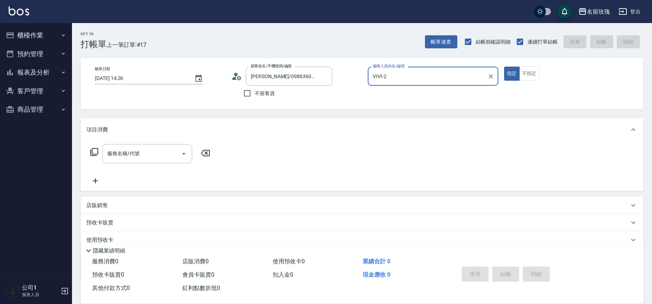
type input "VIVI-2"
click at [94, 155] on icon at bounding box center [94, 152] width 9 height 9
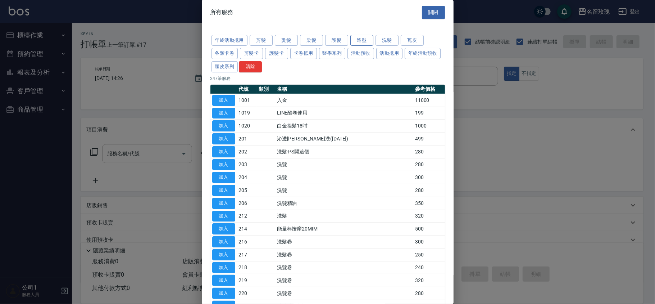
click at [363, 42] on button "造型" at bounding box center [361, 40] width 23 height 11
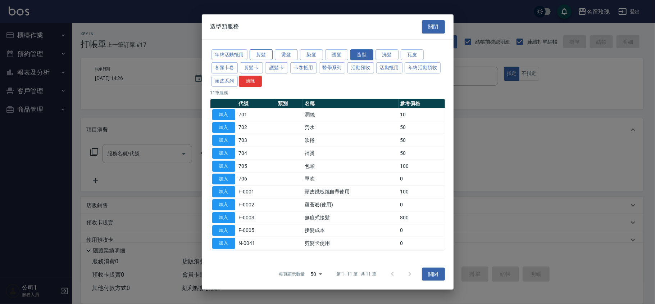
click at [265, 56] on button "剪髮" at bounding box center [261, 54] width 23 height 11
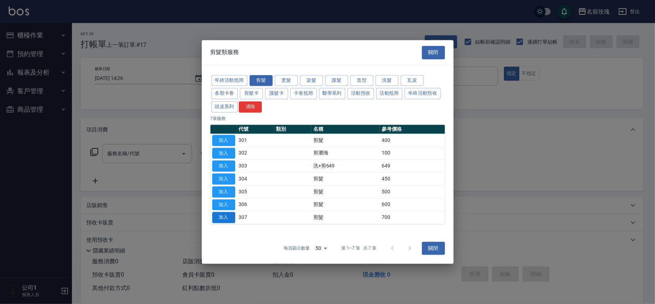
click at [229, 215] on button "加入" at bounding box center [223, 217] width 23 height 11
type input "剪髮(307)"
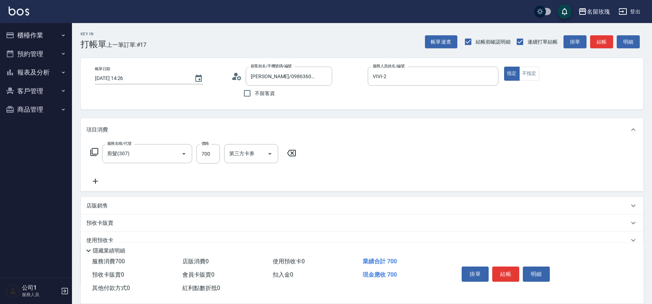
click at [100, 178] on icon at bounding box center [95, 181] width 18 height 9
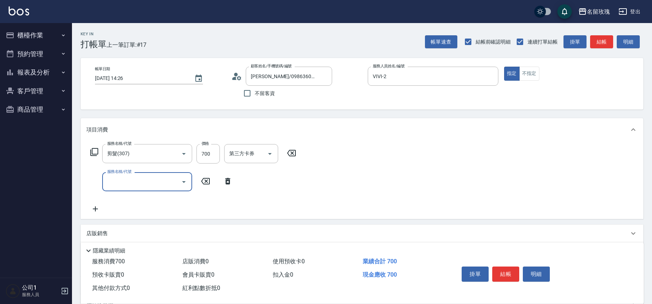
click at [119, 186] on input "服務名稱/代號" at bounding box center [141, 181] width 73 height 13
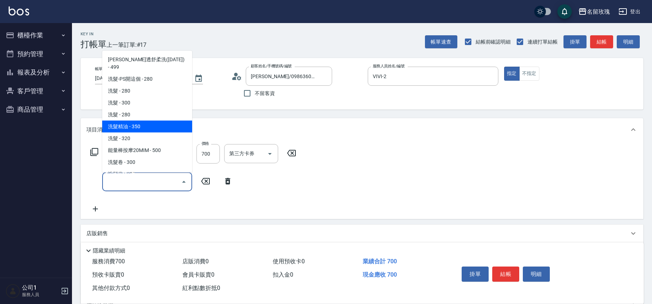
click at [143, 121] on span "洗髮精油 - 350" at bounding box center [147, 127] width 90 height 12
type input "洗髮精油(206)"
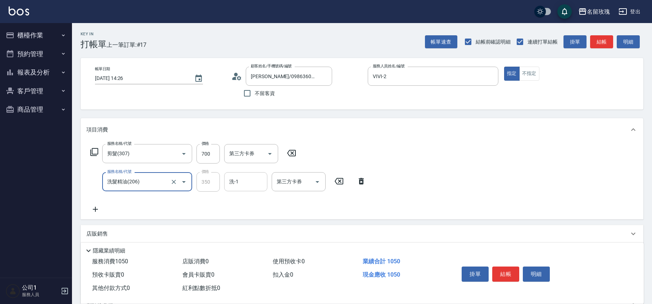
click at [231, 175] on div "洗-1 洗-1" at bounding box center [245, 181] width 43 height 19
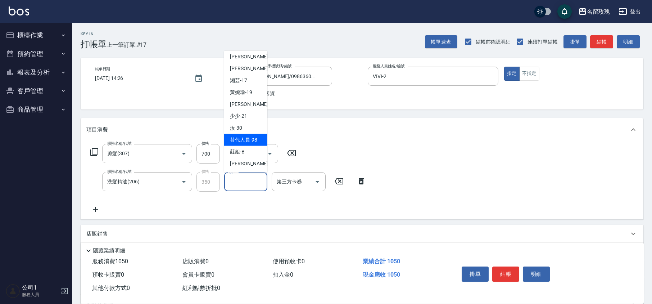
scroll to position [141, 0]
click at [243, 78] on span "湘芸 -17" at bounding box center [238, 81] width 17 height 8
type input "湘芸-17"
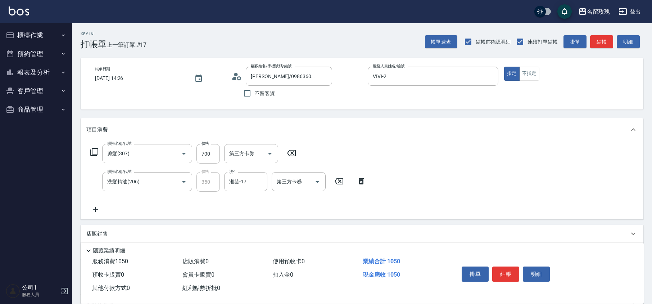
click at [97, 149] on icon at bounding box center [94, 152] width 9 height 9
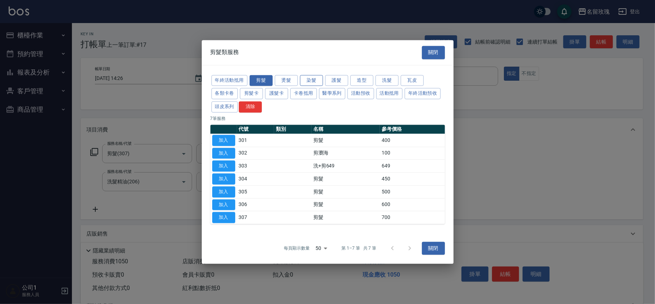
click at [310, 82] on button "染髮" at bounding box center [311, 80] width 23 height 11
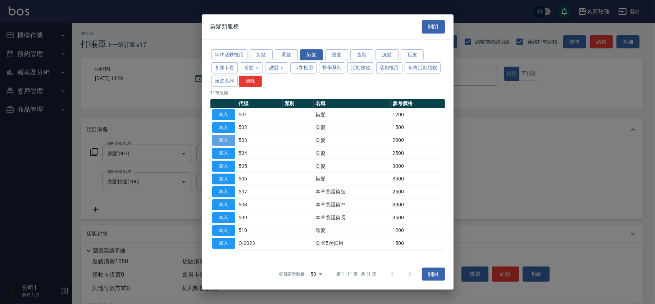
click at [219, 140] on button "加入" at bounding box center [223, 140] width 23 height 11
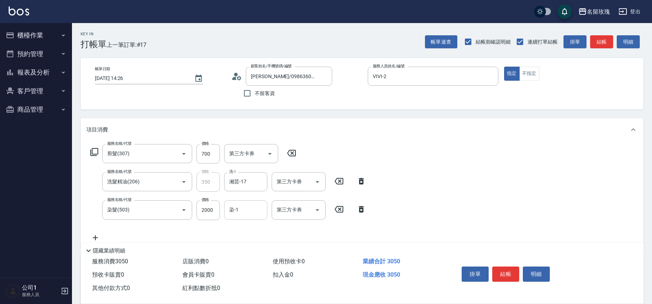
click at [243, 213] on input "染-1" at bounding box center [245, 209] width 37 height 13
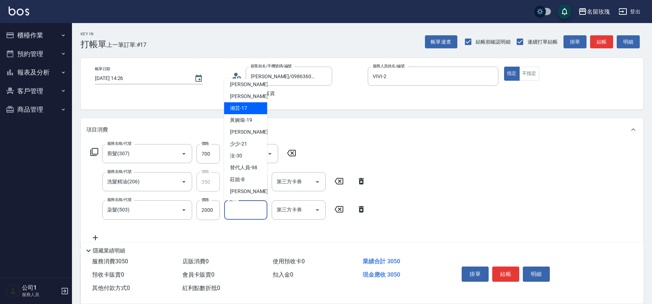
drag, startPoint x: 242, startPoint y: 106, endPoint x: 243, endPoint y: 110, distance: 4.4
click at [242, 106] on span "湘芸 -17" at bounding box center [238, 108] width 17 height 8
type input "湘芸-17"
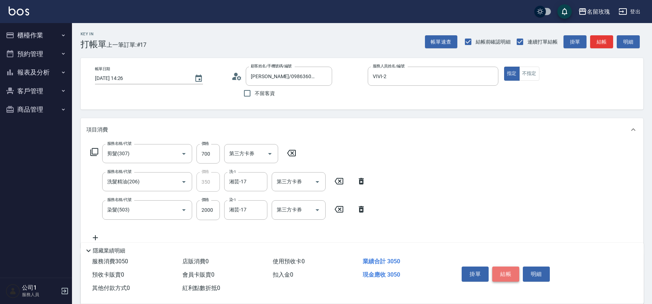
click at [504, 272] on button "結帳" at bounding box center [505, 273] width 27 height 15
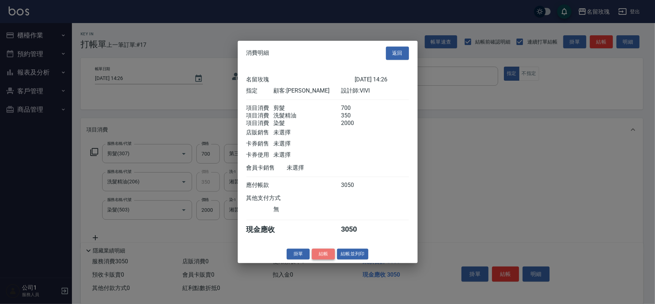
click at [326, 256] on button "結帳" at bounding box center [323, 253] width 23 height 11
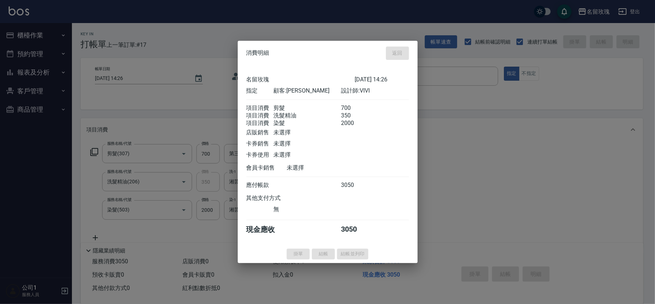
type input "[DATE] 14:44"
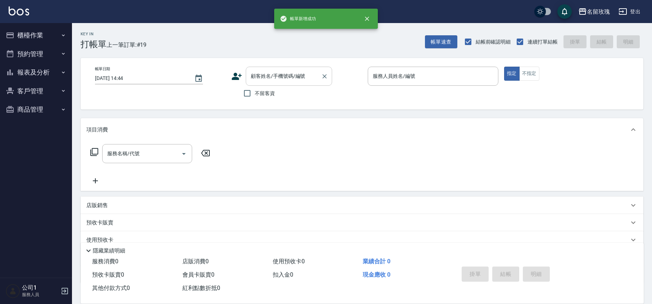
click at [301, 84] on div "顧客姓名/手機號碼/編號" at bounding box center [289, 76] width 86 height 19
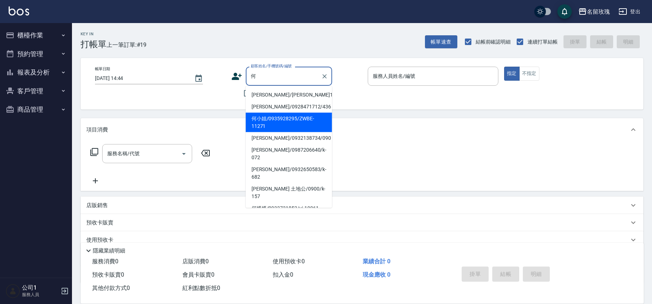
click at [294, 115] on li "何小姐/0935928295/ZWBE-11271" at bounding box center [289, 122] width 86 height 19
type input "何小姐/0935928295/ZWBE-11271"
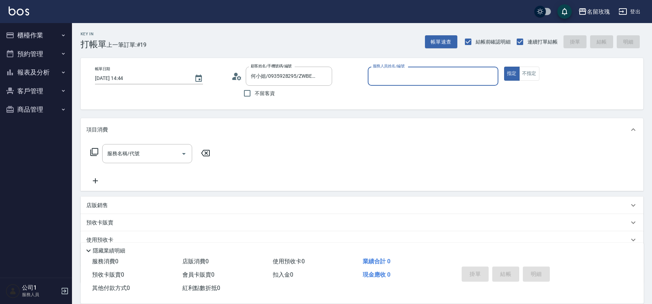
type input "VIVI-2"
click at [234, 74] on icon at bounding box center [236, 76] width 11 height 11
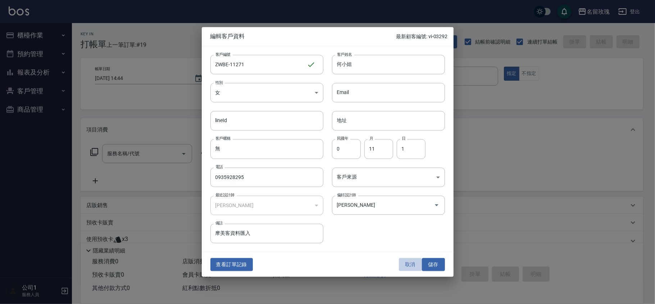
click at [409, 265] on button "取消" at bounding box center [410, 264] width 23 height 13
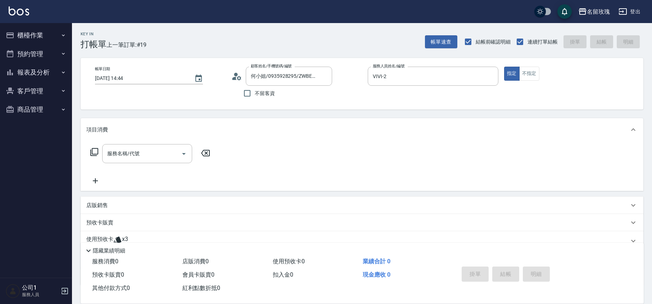
scroll to position [49, 0]
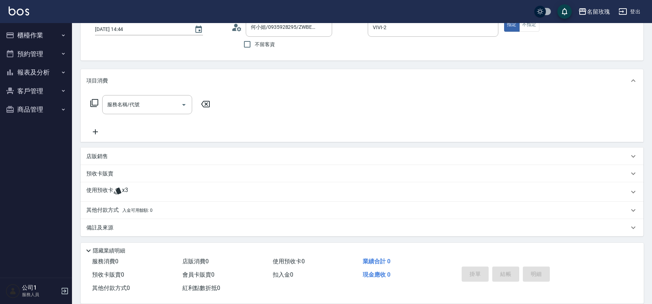
click at [150, 189] on div "使用預收卡 x3" at bounding box center [357, 191] width 543 height 11
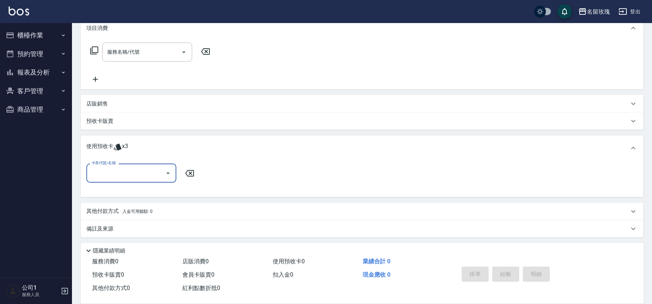
scroll to position [103, 0]
click at [141, 176] on input "卡券代號/名稱" at bounding box center [126, 172] width 73 height 13
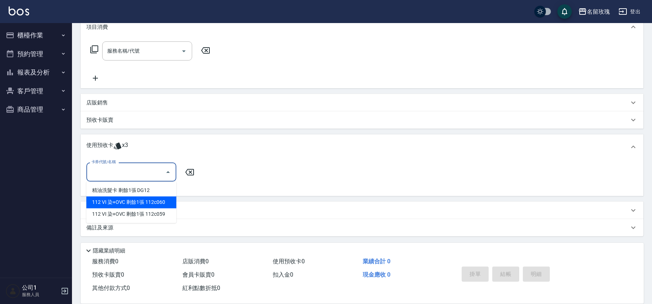
click at [151, 205] on div "112 VI 染+OVC 剩餘1張 112c060" at bounding box center [131, 202] width 90 height 12
type input "112 VI 染+OVC 112c060"
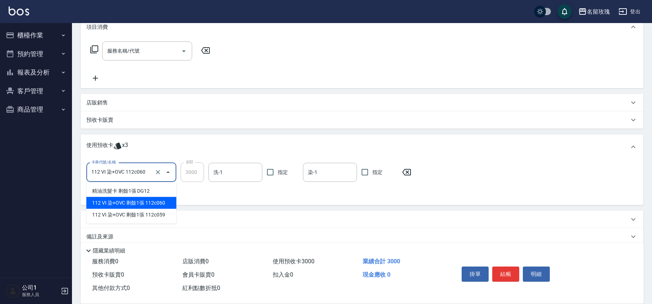
click at [139, 169] on input "112 VI 染+OVC 112c060" at bounding box center [121, 172] width 63 height 13
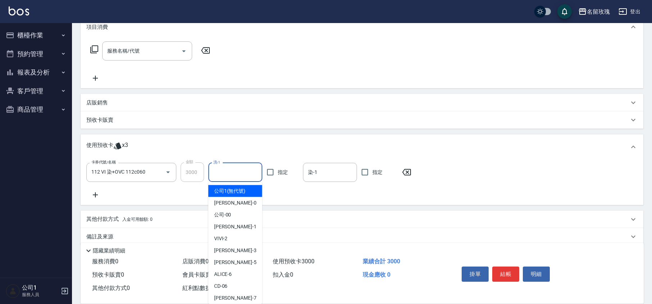
drag, startPoint x: 225, startPoint y: 166, endPoint x: 238, endPoint y: 200, distance: 37.0
click at [226, 166] on input "洗-1" at bounding box center [235, 172] width 47 height 13
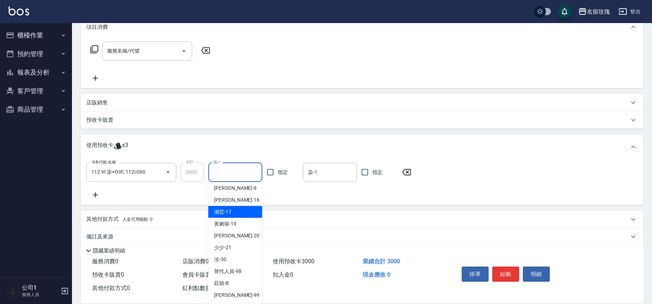
click at [229, 209] on span "湘芸 -17" at bounding box center [222, 212] width 17 height 8
type input "湘芸-17"
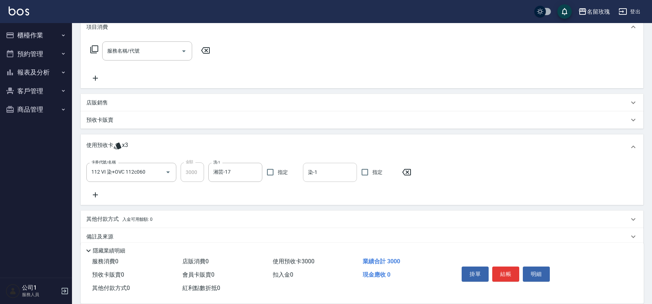
click at [320, 169] on input "染-1" at bounding box center [329, 172] width 47 height 13
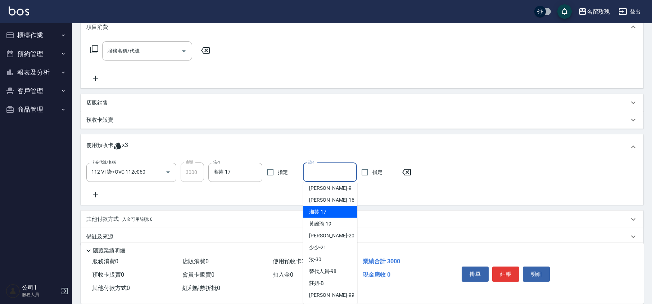
click at [325, 212] on span "湘芸 -17" at bounding box center [317, 212] width 17 height 8
type input "湘芸-17"
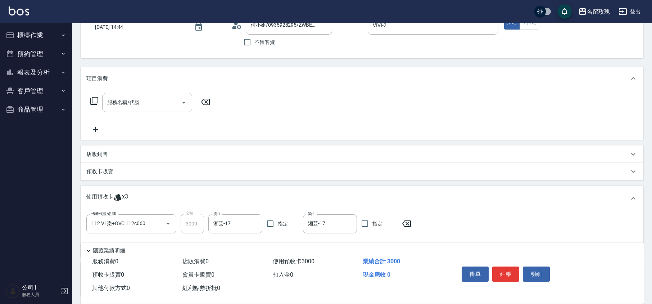
scroll to position [0, 0]
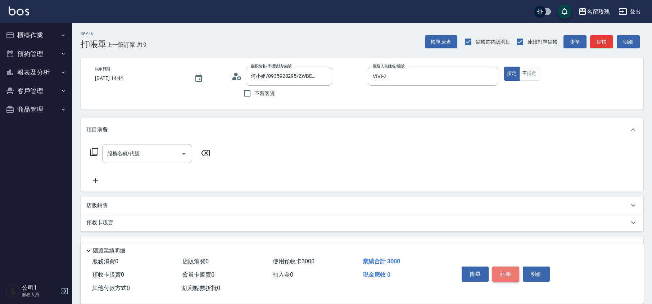
click at [501, 269] on button "結帳" at bounding box center [505, 273] width 27 height 15
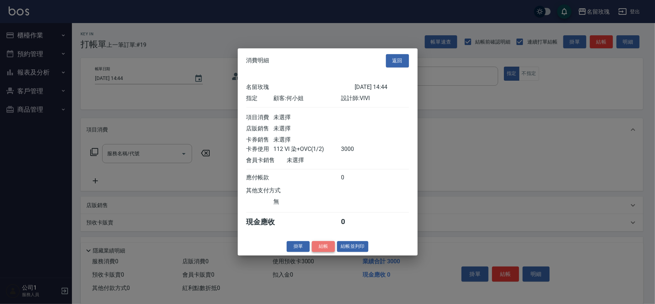
click at [326, 248] on button "結帳" at bounding box center [323, 246] width 23 height 11
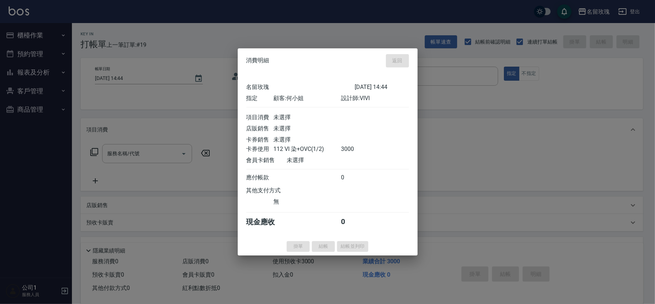
type input "[DATE] 14:49"
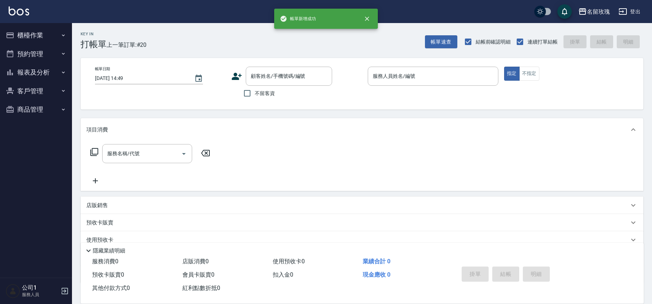
click at [26, 75] on button "報表及分析" at bounding box center [36, 72] width 66 height 19
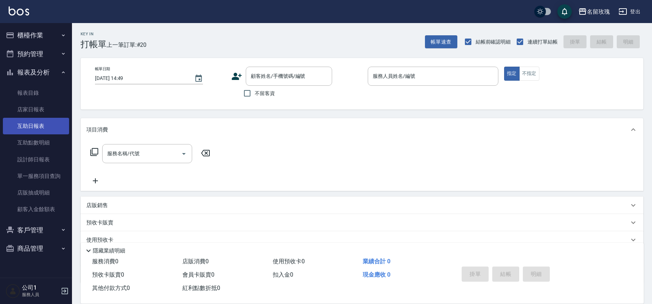
click at [31, 124] on link "互助日報表" at bounding box center [36, 126] width 66 height 17
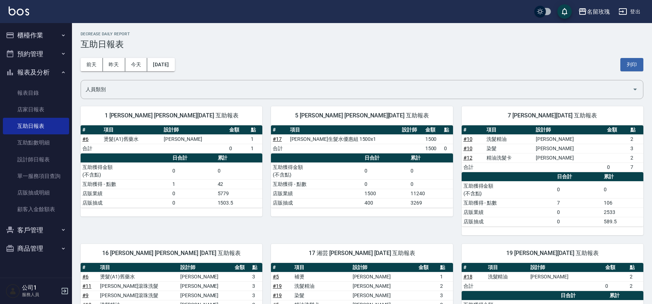
click at [30, 34] on button "櫃檯作業" at bounding box center [36, 35] width 66 height 19
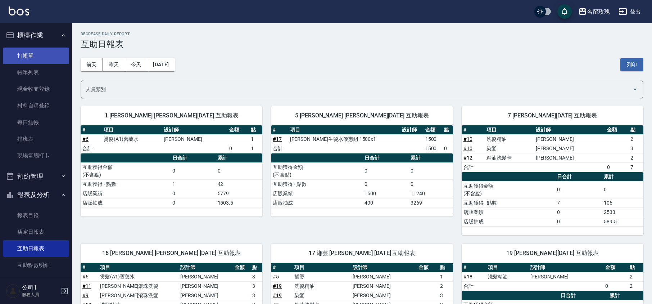
click at [36, 55] on link "打帳單" at bounding box center [36, 55] width 66 height 17
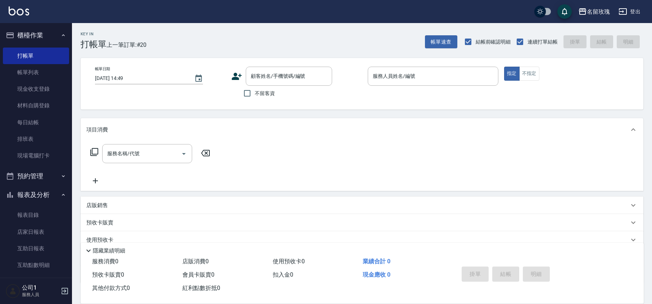
click at [235, 43] on div "Key In 打帳單 上一筆訂單:#20 帳單速查 結帳前確認明細 連續打單結帳 掛單 結帳 明細" at bounding box center [357, 36] width 571 height 26
drag, startPoint x: 39, startPoint y: 27, endPoint x: 38, endPoint y: 30, distance: 3.7
click at [39, 28] on button "櫃檯作業" at bounding box center [36, 35] width 66 height 19
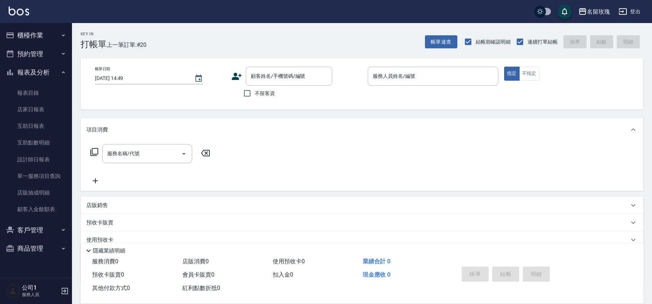
click at [45, 70] on button "報表及分析" at bounding box center [36, 72] width 66 height 19
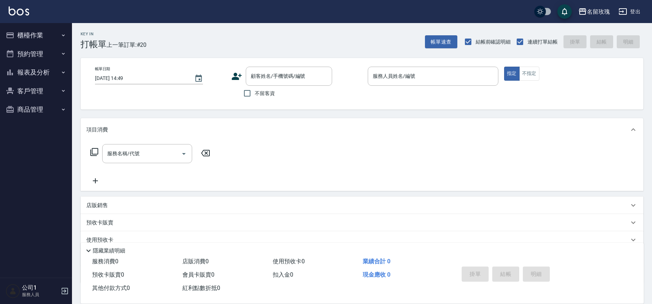
click at [226, 52] on div "Key In 打帳單 上一筆訂單:#20 帳單速查 結帳前確認明細 連續打單結帳 掛單 結帳 明細 帳單日期 [DATE] 14:49 顧客姓名/手機號碼/編…" at bounding box center [362, 186] width 580 height 327
click at [251, 74] on input "顧客姓名/手機號碼/編號" at bounding box center [283, 76] width 69 height 13
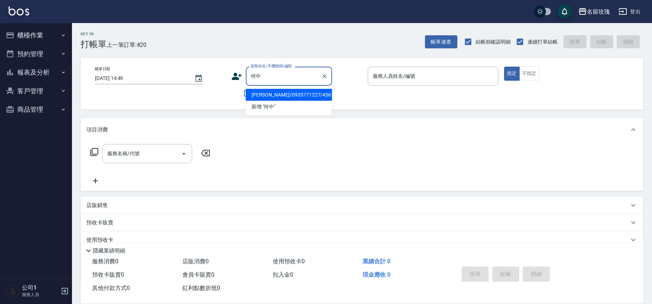
click at [267, 94] on li "[PERSON_NAME]/0935771227/456" at bounding box center [289, 95] width 86 height 12
type input "[PERSON_NAME]/0935771227/456"
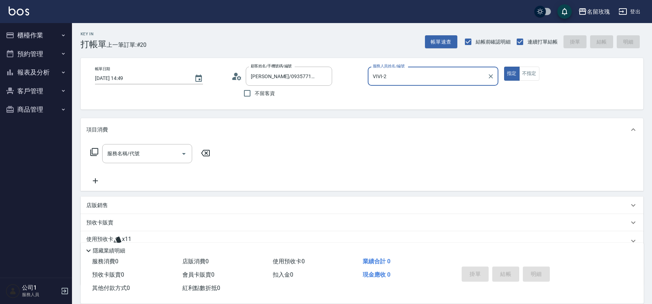
click at [401, 83] on div "VIVI-2 服務人員姓名/編號" at bounding box center [433, 76] width 131 height 19
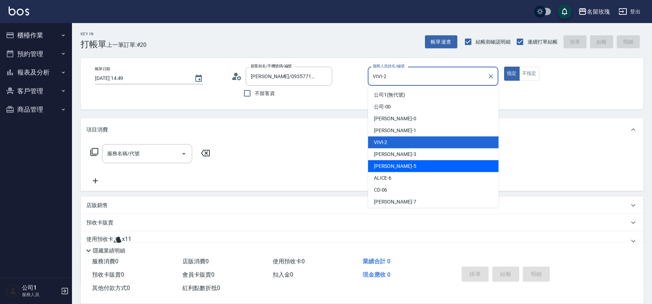
click at [399, 166] on div "[PERSON_NAME] -5" at bounding box center [433, 166] width 131 height 12
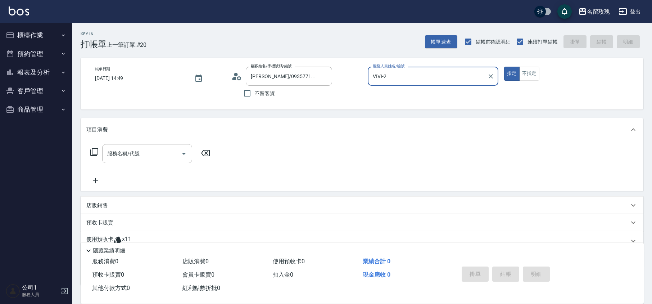
type input "[PERSON_NAME]-5"
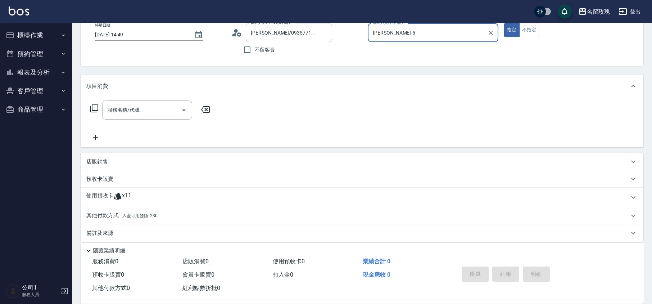
scroll to position [49, 0]
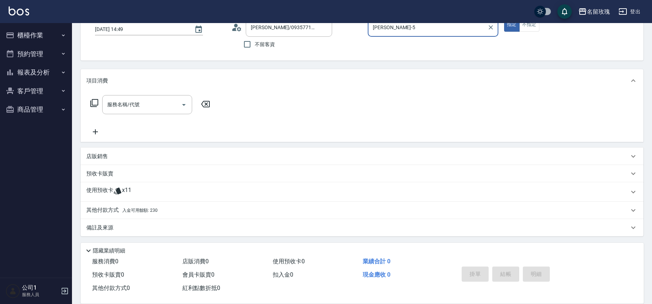
click at [232, 27] on icon at bounding box center [236, 27] width 11 height 11
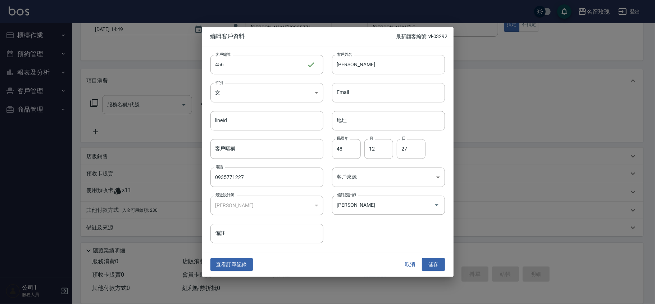
click at [412, 253] on div "查看訂單記錄 取消 儲存" at bounding box center [328, 264] width 252 height 25
click at [409, 263] on button "取消" at bounding box center [410, 264] width 23 height 13
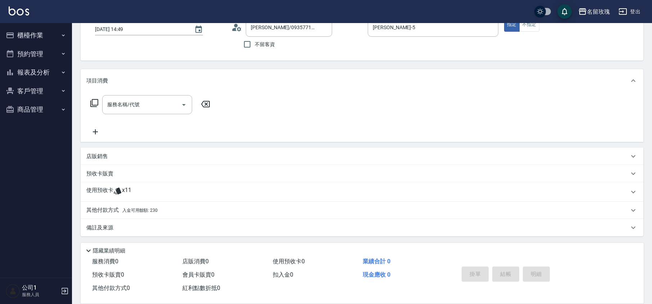
drag, startPoint x: 98, startPoint y: 182, endPoint x: 100, endPoint y: 189, distance: 6.7
click at [100, 187] on div "使用預收卡 x11" at bounding box center [362, 191] width 563 height 19
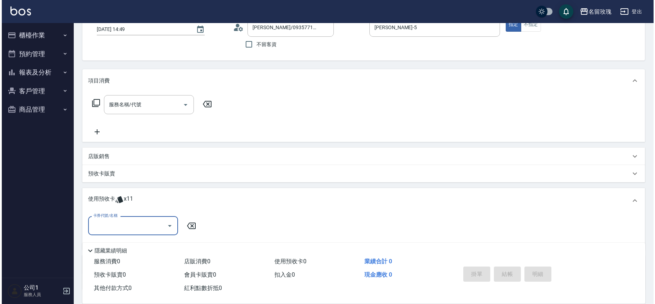
scroll to position [0, 0]
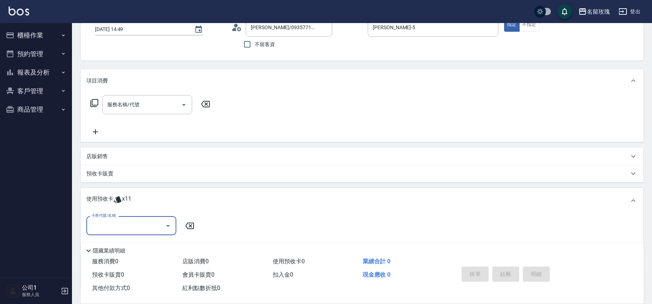
click at [172, 226] on icon "Open" at bounding box center [168, 225] width 9 height 9
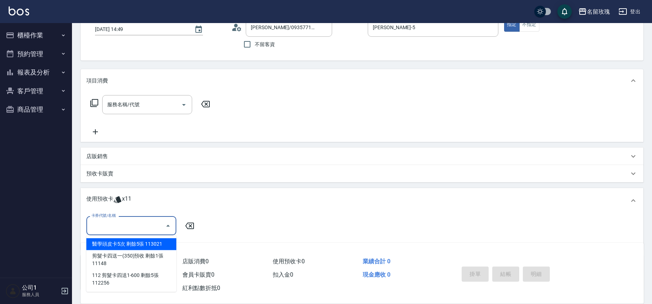
click at [212, 135] on div "服務名稱/代號 服務名稱/代號" at bounding box center [150, 115] width 128 height 41
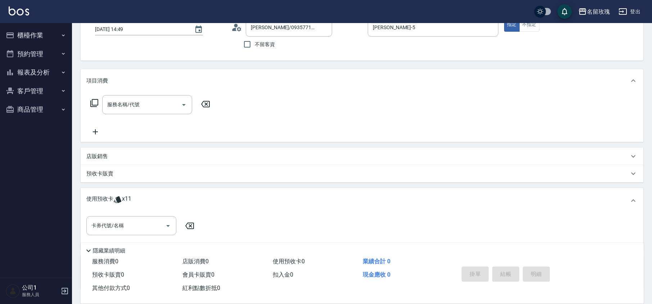
click at [235, 26] on circle at bounding box center [236, 26] width 4 height 4
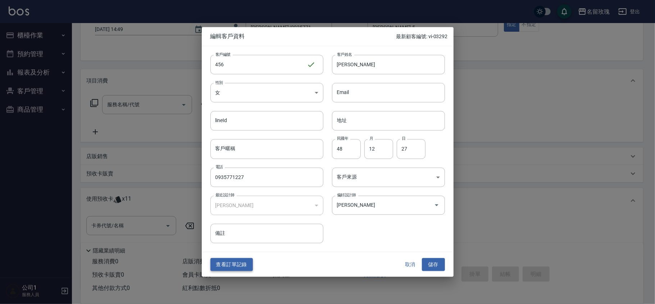
click at [215, 266] on button "查看訂單記錄" at bounding box center [231, 264] width 42 height 13
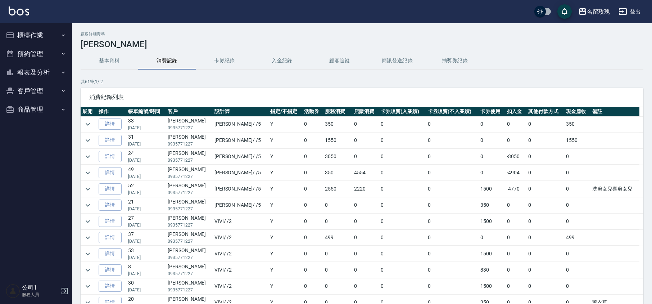
click at [44, 30] on button "櫃檯作業" at bounding box center [36, 35] width 66 height 19
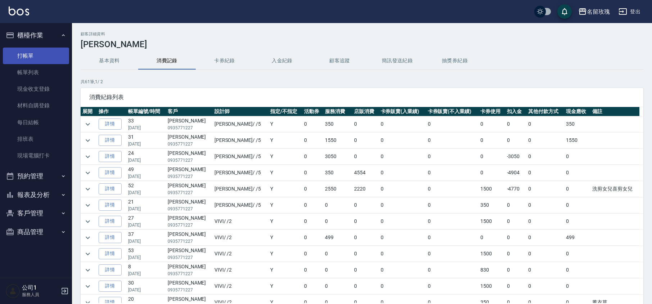
click at [26, 57] on link "打帳單" at bounding box center [36, 55] width 66 height 17
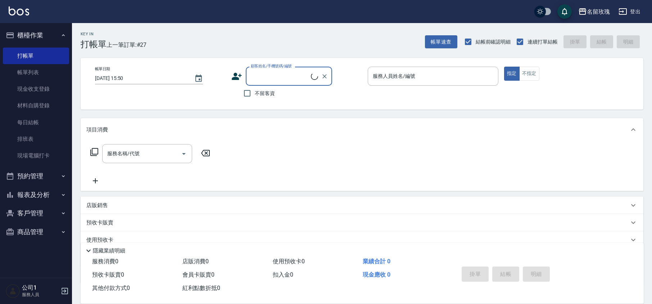
drag, startPoint x: 268, startPoint y: 75, endPoint x: 265, endPoint y: 82, distance: 8.0
click at [268, 75] on input "顧客姓名/手機號碼/編號" at bounding box center [280, 76] width 62 height 13
click at [262, 89] on li "[PERSON_NAME]/0935771227/456" at bounding box center [289, 95] width 86 height 12
type input "[PERSON_NAME]/0935771227/456"
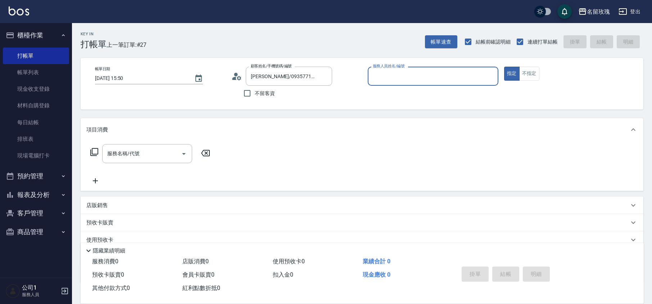
type input "VIVI-2"
click at [131, 155] on input "服務名稱/代號" at bounding box center [141, 153] width 73 height 13
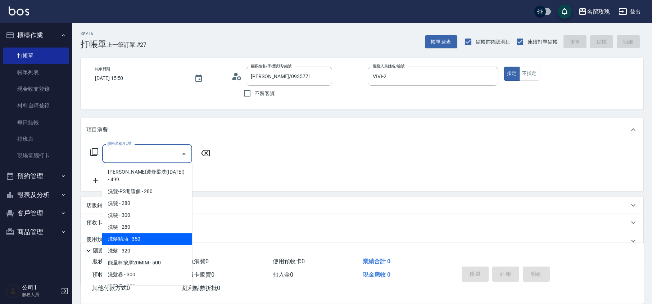
click at [146, 233] on span "洗髮精油 - 350" at bounding box center [147, 239] width 90 height 12
type input "洗髮精油(206)"
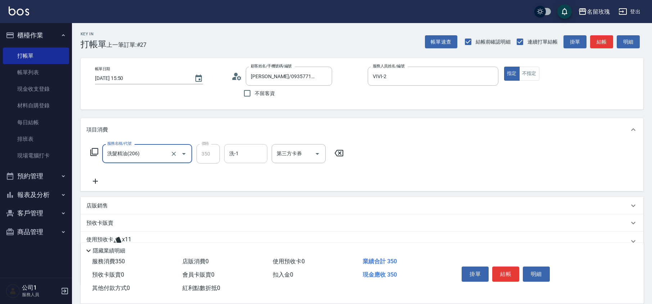
click at [246, 154] on input "洗-1" at bounding box center [245, 153] width 37 height 13
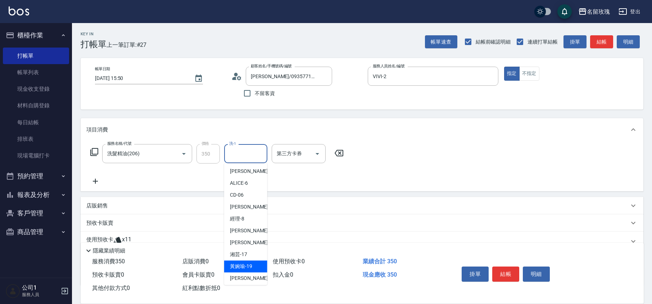
scroll to position [141, 0]
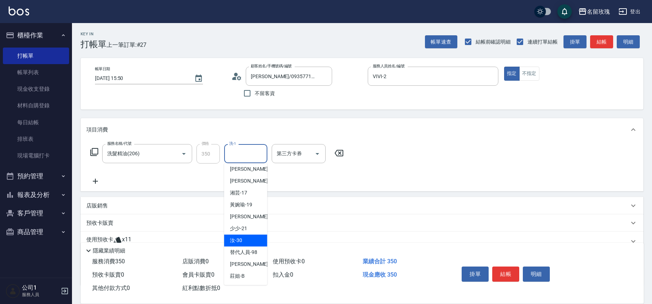
click at [244, 241] on div "汝 -30" at bounding box center [245, 240] width 43 height 12
type input "汝-30"
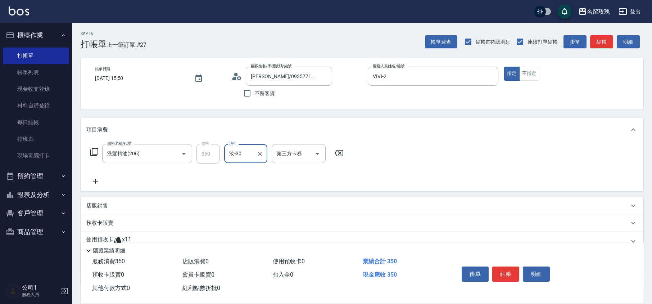
click at [96, 144] on div "服務名稱/代號 洗髮精油(206) 服務名稱/代號 價格 350 價格 洗-1 汝-30 洗-1 第三方卡券 第三方卡券" at bounding box center [217, 153] width 262 height 19
click at [94, 151] on icon at bounding box center [94, 152] width 9 height 9
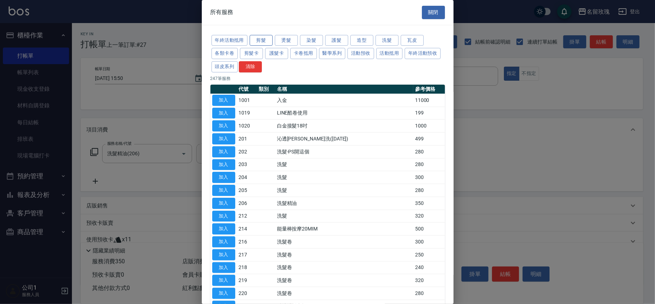
click at [255, 41] on button "剪髮" at bounding box center [261, 40] width 23 height 11
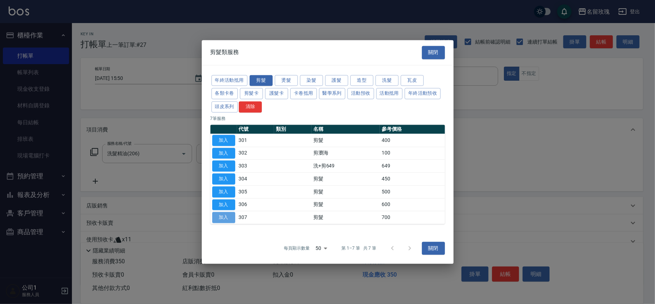
click at [225, 218] on button "加入" at bounding box center [223, 217] width 23 height 11
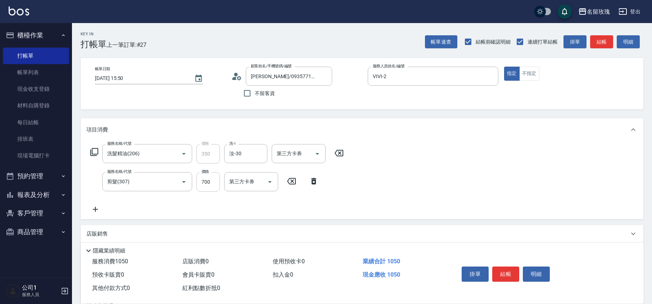
click at [212, 188] on input "700" at bounding box center [207, 181] width 23 height 19
type input "1200"
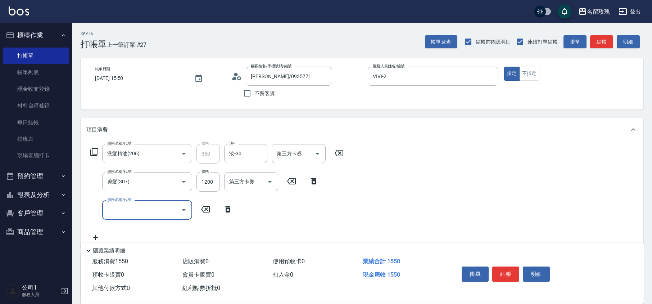
click at [224, 208] on icon at bounding box center [228, 209] width 18 height 9
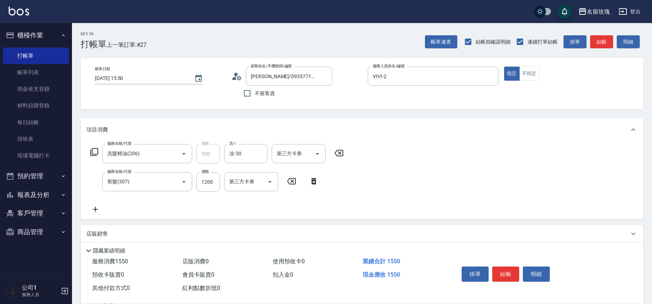
click at [225, 207] on div "服務名稱/代號 洗髮精油(206) 服務名稱/代號 價格 350 價格 洗-1 汝-30 洗-1 第三方卡券 第三方卡券 服務名稱/代號 剪髮(307) 服務…" at bounding box center [217, 178] width 262 height 69
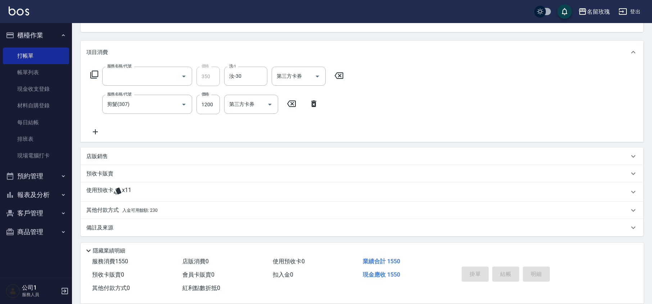
scroll to position [47, 0]
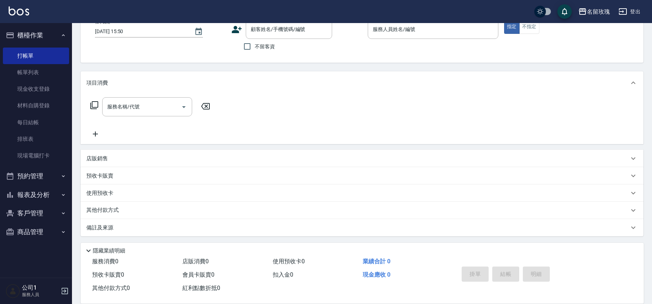
click at [216, 52] on div "帳單日期 [DATE] 15:50 顧客姓名/手機號碼/編號 顧客姓名/手機號碼/編號 不留客資 服務人員姓名/編號 服務人員姓名/編號 指定 不指定" at bounding box center [361, 37] width 545 height 34
click at [246, 6] on div "名留玫瑰 登出" at bounding box center [326, 11] width 652 height 23
click at [42, 73] on link "帳單列表" at bounding box center [36, 72] width 66 height 17
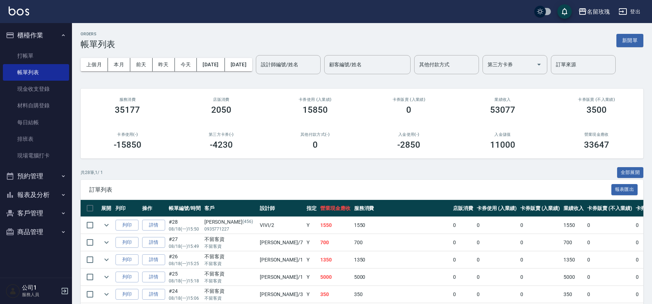
click at [256, 55] on div "上個月 本月 [DATE] [DATE] [DATE] [DATE] [DATE] 設計師編號/姓名 設計師編號/姓名 顧客編號/姓名 顧客編號/姓名 其他付…" at bounding box center [362, 64] width 563 height 31
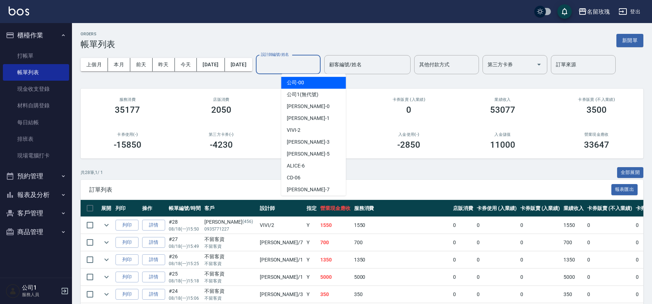
click at [299, 58] on div "設計師編號/姓名 設計師編號/姓名" at bounding box center [288, 64] width 65 height 19
click at [301, 132] on div "VIVI -2" at bounding box center [313, 130] width 65 height 12
type input "VIVI-2"
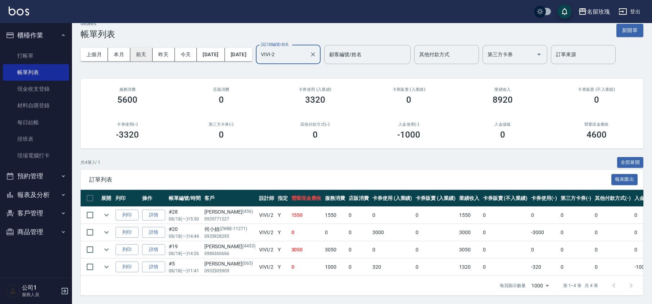
scroll to position [19, 0]
click at [109, 245] on icon "expand row" at bounding box center [106, 249] width 9 height 9
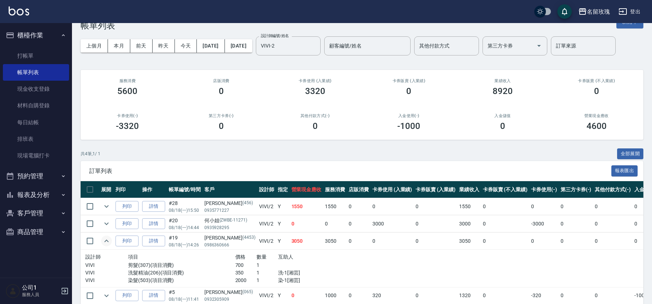
click at [107, 239] on icon "expand row" at bounding box center [106, 240] width 9 height 9
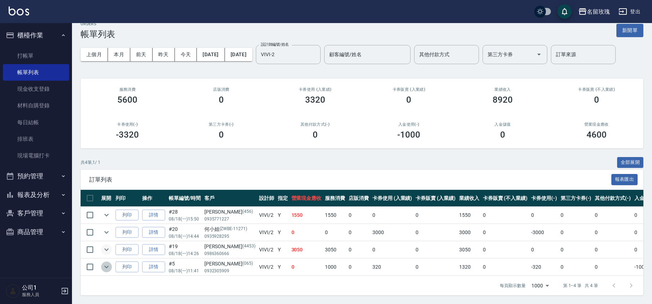
click at [108, 262] on icon "expand row" at bounding box center [106, 266] width 9 height 9
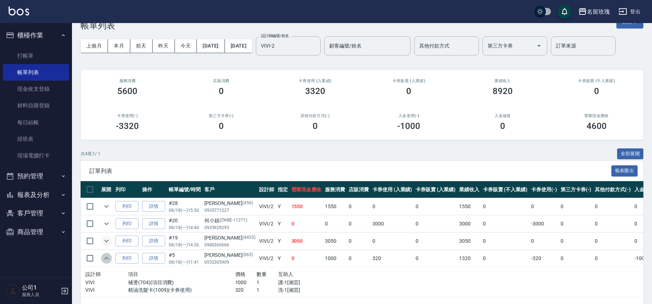
click at [108, 259] on icon "expand row" at bounding box center [106, 258] width 4 height 3
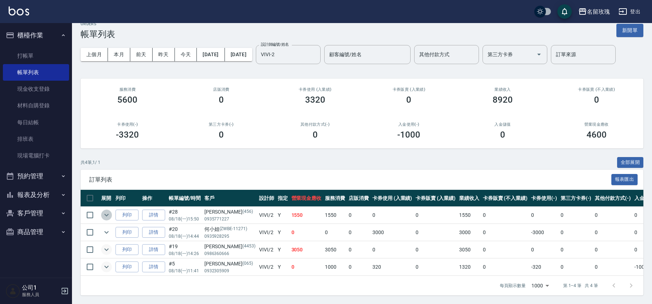
click at [108, 210] on icon "expand row" at bounding box center [106, 214] width 9 height 9
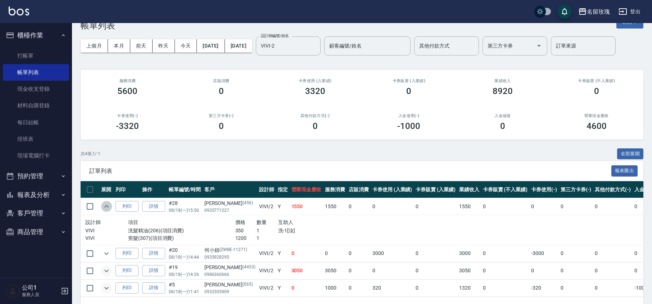
click at [107, 207] on icon "expand row" at bounding box center [106, 206] width 9 height 9
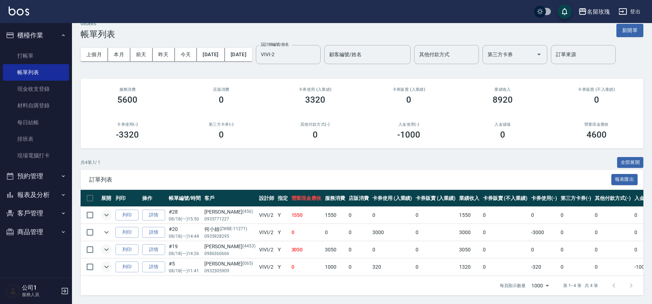
click at [107, 210] on icon "expand row" at bounding box center [106, 214] width 9 height 9
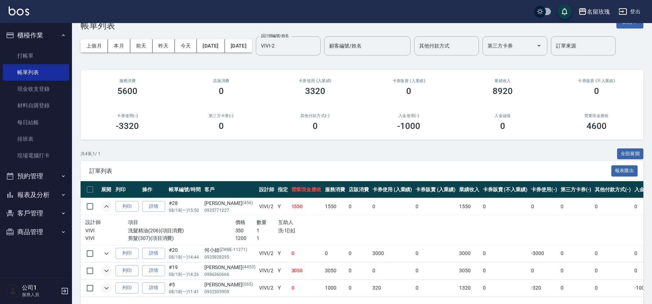
click at [107, 204] on icon "expand row" at bounding box center [106, 206] width 9 height 9
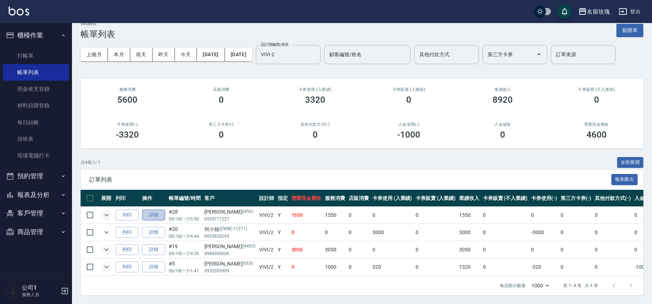
click at [153, 209] on link "詳情" at bounding box center [153, 214] width 23 height 11
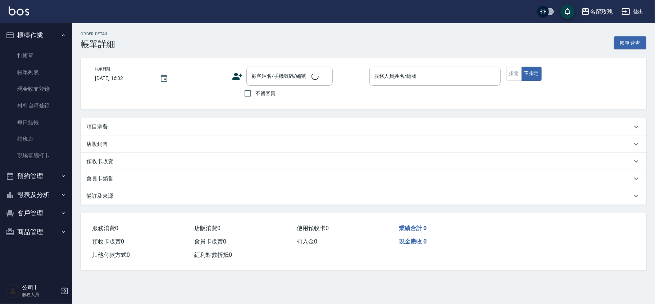
type input "[DATE] 15:50"
type input "VIVI-2"
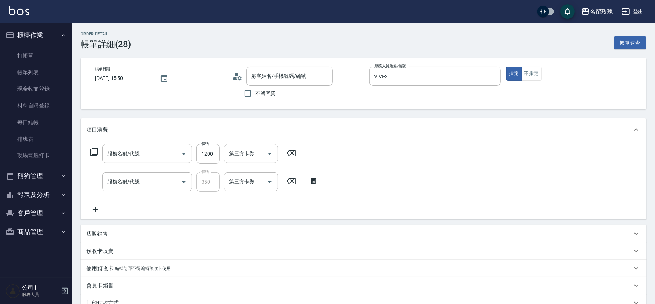
type input "[PERSON_NAME]/0935771227/456"
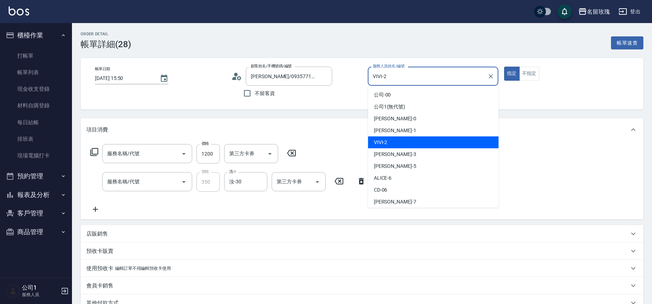
click at [415, 78] on input "VIVI-2" at bounding box center [427, 76] width 113 height 13
type input "剪髮(307)"
type input "洗髮精油(206)"
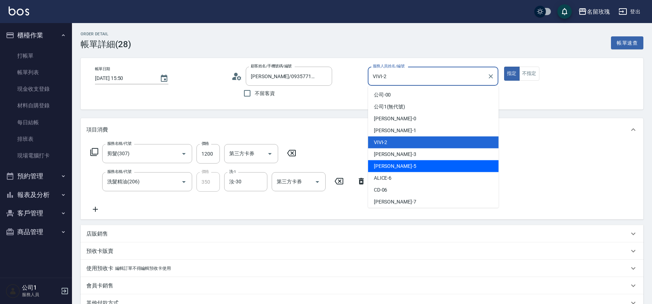
click at [398, 163] on div "[PERSON_NAME] -5" at bounding box center [433, 166] width 131 height 12
type input "[PERSON_NAME]-5"
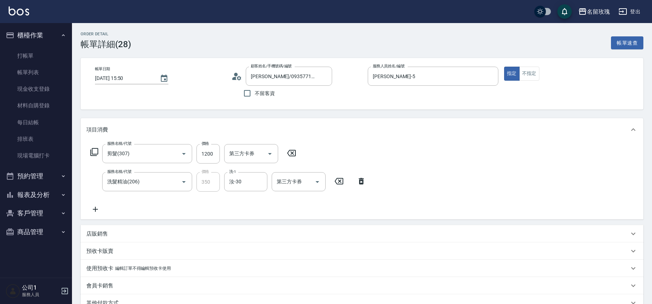
click at [383, 103] on div "帳單日期 [DATE] 15:50 顧客姓名/手機號碼/編號 [PERSON_NAME]/0935771227/456 顧客姓名/手機號碼/編號 不留客資 服…" at bounding box center [362, 83] width 563 height 51
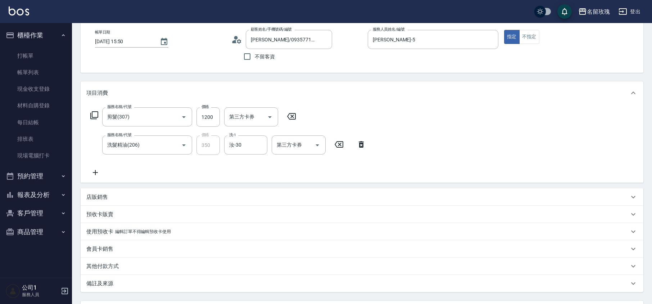
scroll to position [101, 0]
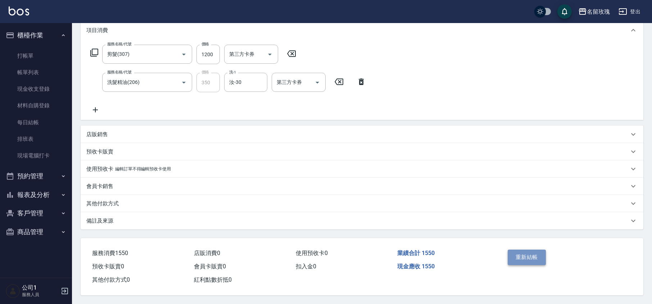
click at [517, 255] on button "重新結帳" at bounding box center [527, 256] width 38 height 15
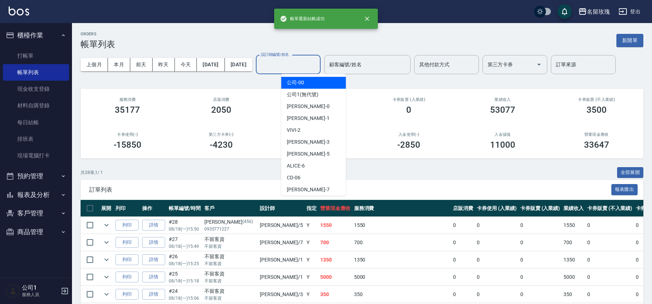
click at [293, 65] on input "設計師編號/姓名" at bounding box center [288, 64] width 58 height 13
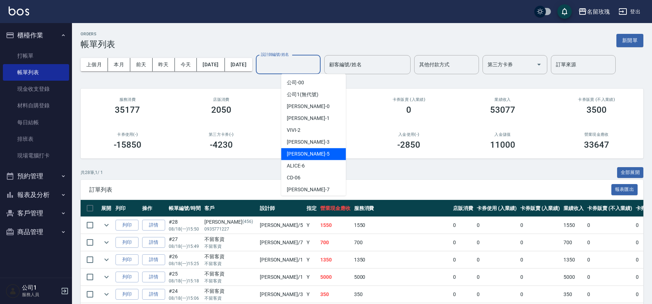
click at [297, 152] on span "[PERSON_NAME] -5" at bounding box center [308, 154] width 42 height 8
type input "[PERSON_NAME]-5"
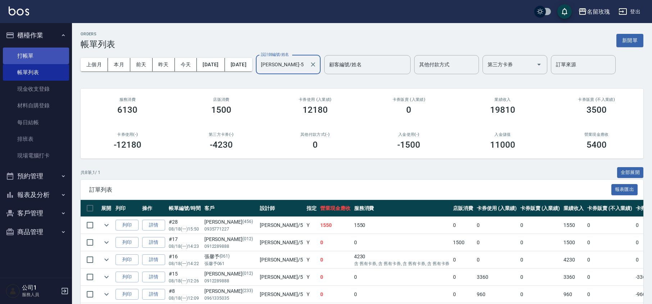
click at [36, 56] on link "打帳單" at bounding box center [36, 55] width 66 height 17
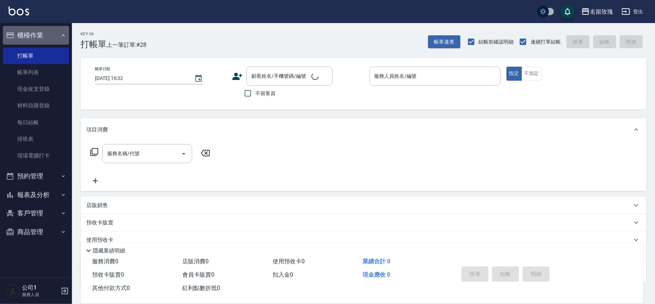
click at [41, 29] on button "櫃檯作業" at bounding box center [36, 35] width 66 height 19
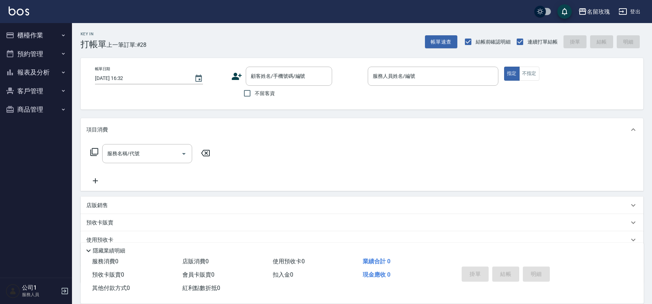
click at [252, 32] on div "Key In 打帳單 上一筆訂單:#28 帳單速查 結帳前確認明細 連續打單結帳 掛單 結帳 明細" at bounding box center [357, 36] width 571 height 26
click at [225, 32] on div "Key In 打帳單 上一筆訂單:#28 帳單速查 結帳前確認明細 連續打單結帳 掛單 結帳 明細" at bounding box center [357, 36] width 571 height 26
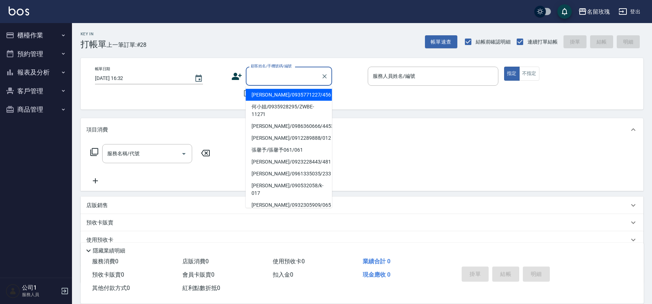
click at [269, 78] on input "顧客姓名/手機號碼/編號" at bounding box center [283, 76] width 69 height 13
click at [38, 90] on button "客戶管理" at bounding box center [36, 91] width 66 height 19
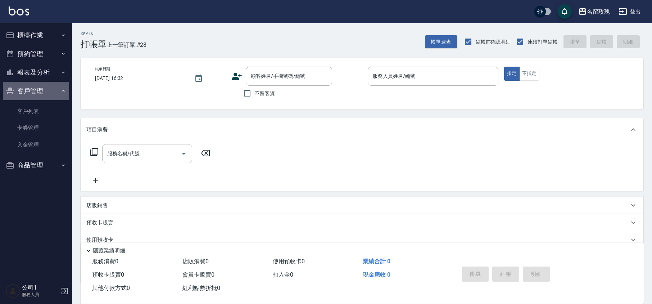
click at [38, 90] on button "客戶管理" at bounding box center [36, 91] width 66 height 19
click at [40, 89] on button "客戶管理" at bounding box center [36, 91] width 66 height 19
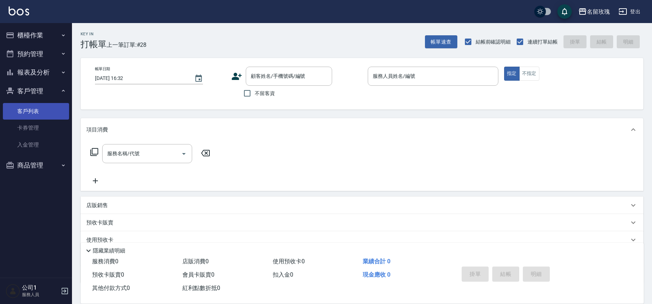
drag, startPoint x: 39, startPoint y: 109, endPoint x: 40, endPoint y: 104, distance: 5.1
click at [40, 110] on link "客戶列表" at bounding box center [36, 111] width 66 height 17
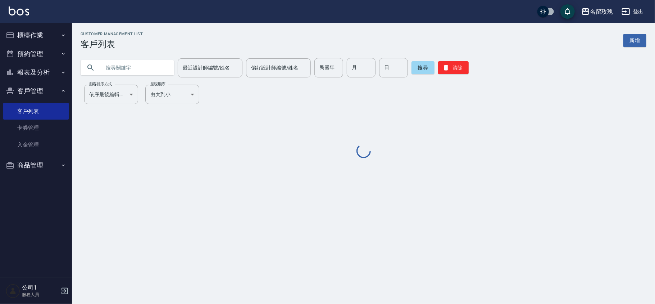
click at [117, 75] on input "text" at bounding box center [135, 67] width 68 height 19
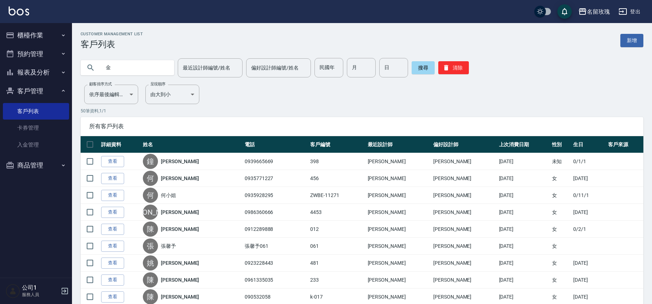
type input "金"
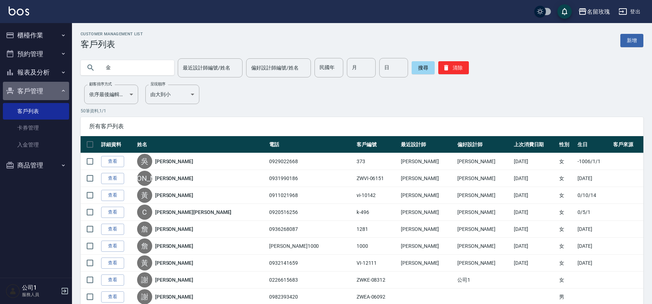
click at [37, 90] on button "客戶管理" at bounding box center [36, 91] width 66 height 19
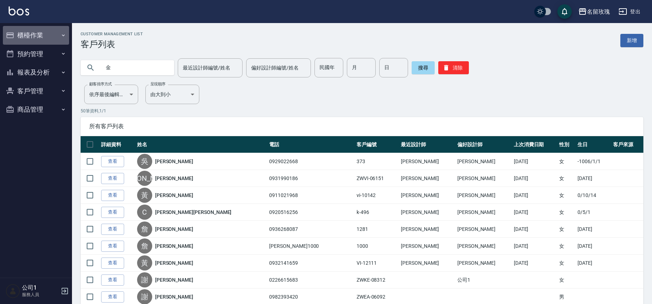
click at [51, 39] on button "櫃檯作業" at bounding box center [36, 35] width 66 height 19
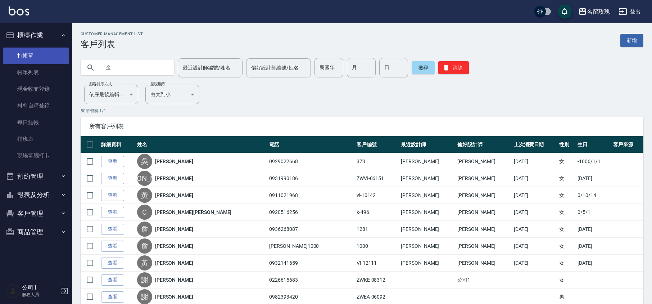
click at [48, 55] on link "打帳單" at bounding box center [36, 55] width 66 height 17
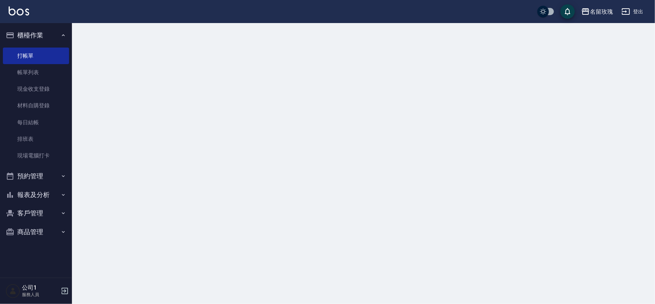
click at [47, 29] on button "櫃檯作業" at bounding box center [36, 35] width 66 height 19
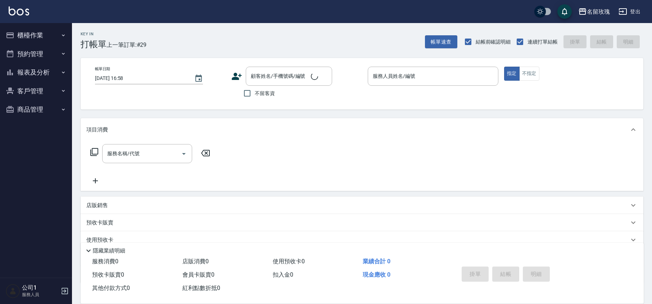
click at [148, 30] on div "Key In 打帳單 上一筆訂單:#29 帳單速查 結帳前確認明細 連續打單結帳 掛單 結帳 明細" at bounding box center [357, 36] width 571 height 26
click at [57, 32] on button "櫃檯作業" at bounding box center [36, 35] width 66 height 19
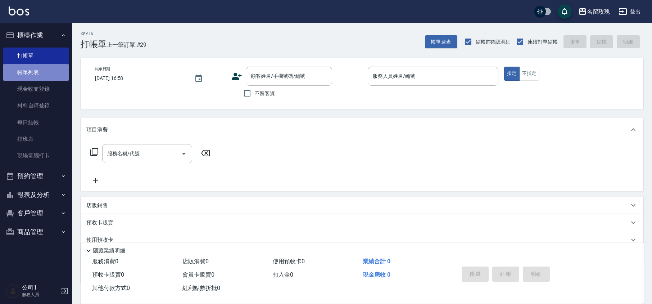
click at [62, 73] on link "帳單列表" at bounding box center [36, 72] width 66 height 17
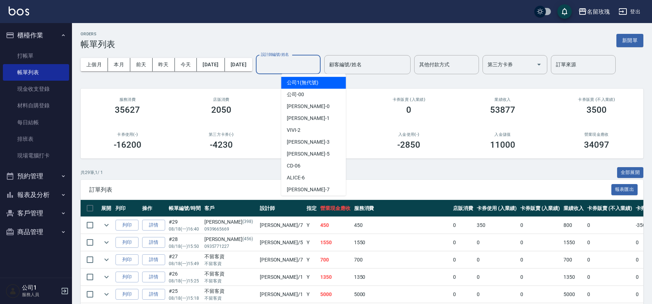
click at [310, 68] on input "設計師編號/姓名" at bounding box center [288, 64] width 58 height 13
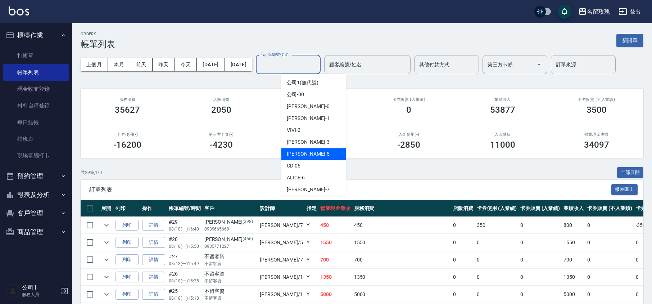
click at [307, 154] on div "[PERSON_NAME] -5" at bounding box center [313, 154] width 65 height 12
type input "[PERSON_NAME]-5"
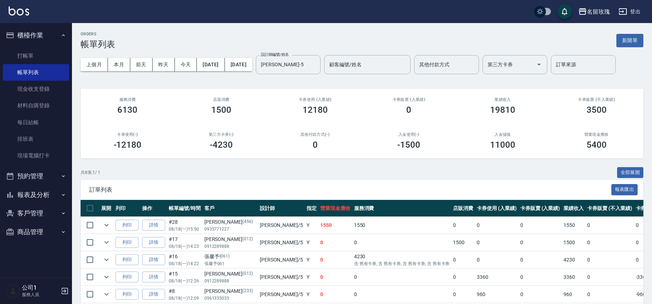
click at [287, 81] on div "ORDERS 帳單列表 新開單 上個月 本月 [DATE] [DATE] [DATE] [DATE] [DATE] 設計師編號/姓名 [PERSON_NAME…" at bounding box center [362, 203] width 580 height 360
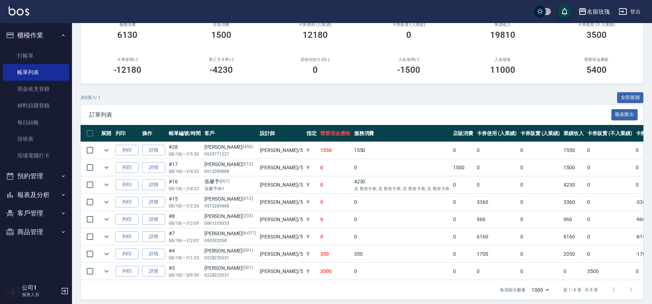
scroll to position [89, 0]
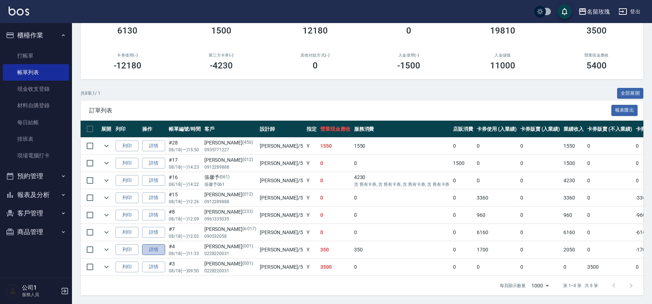
click at [153, 244] on link "詳情" at bounding box center [153, 249] width 23 height 11
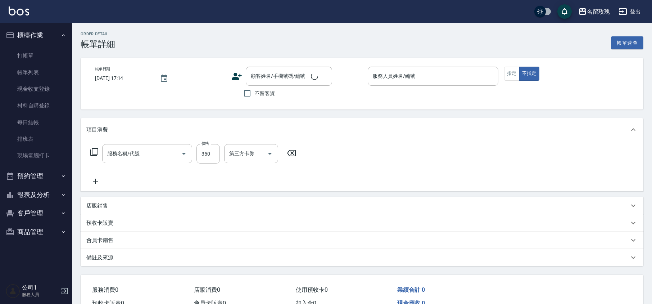
type input "[DATE] 11:33"
type input "[PERSON_NAME]-5"
type input "精油洗髮卡抵用(223)"
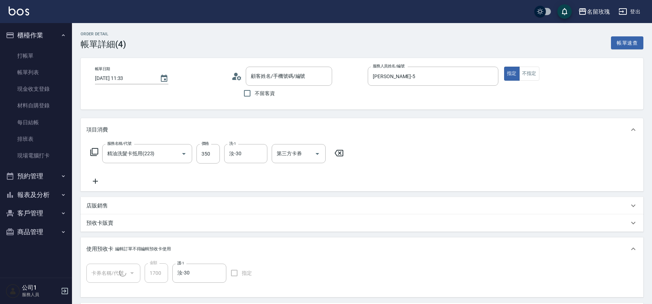
type input "[PERSON_NAME]/0228220031/001"
type input "[DATE]AI護髮4次短(1/1) 11403044"
click at [319, 153] on icon "Open" at bounding box center [317, 153] width 9 height 9
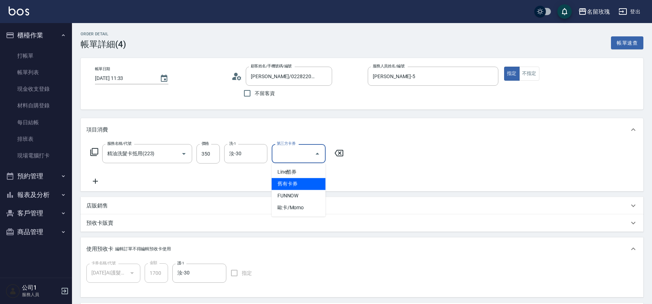
click at [303, 180] on span "舊有卡券" at bounding box center [299, 184] width 54 height 12
type input "舊有卡券"
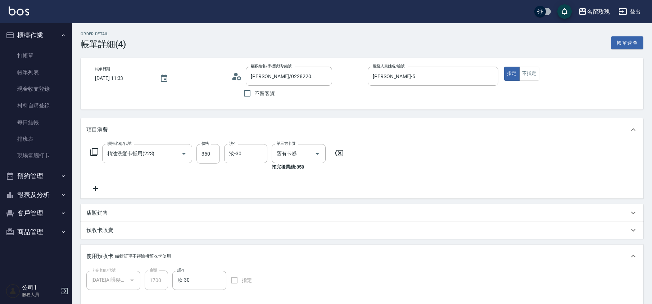
click at [304, 175] on div "服務名稱/代號 精油洗髮卡抵用(223) 服務名稱/代號 價格 350 價格 洗-1 汝-30 洗-1 第三方卡券 舊有卡券 第三方卡券 扣完後業績: 350" at bounding box center [217, 168] width 262 height 49
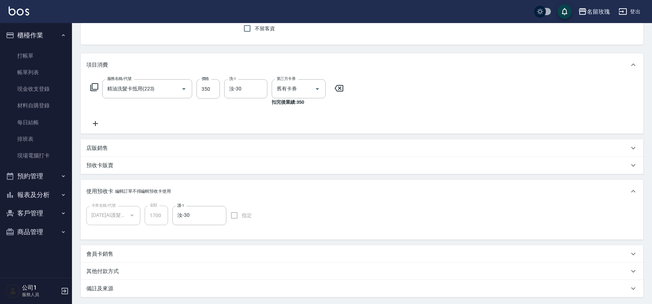
scroll to position [134, 0]
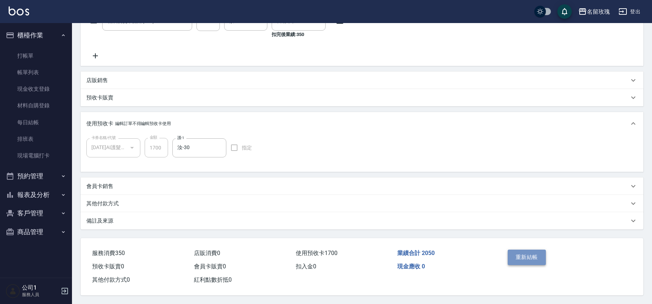
click at [530, 253] on button "重新結帳" at bounding box center [527, 256] width 38 height 15
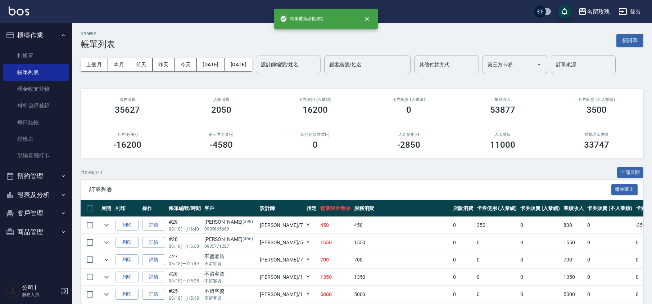
click at [311, 61] on input "設計師編號/姓名" at bounding box center [288, 64] width 58 height 13
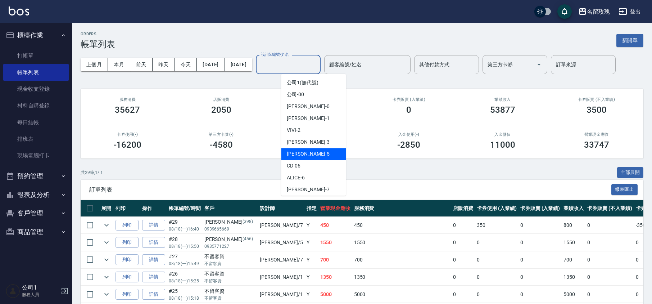
click at [313, 151] on div "[PERSON_NAME] -5" at bounding box center [313, 154] width 65 height 12
type input "[PERSON_NAME]-5"
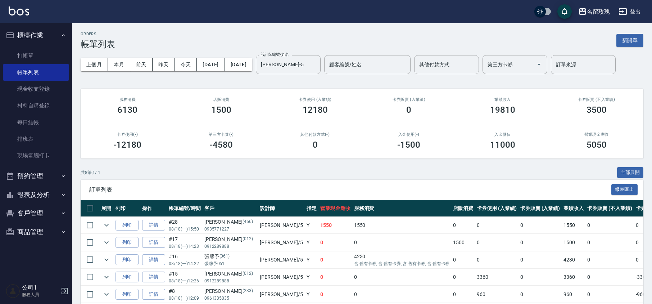
click at [294, 81] on div "ORDERS 帳單列表 新開單 上個月 本月 [DATE] [DATE] [DATE] [DATE] [DATE] 設計師編號/姓名 [PERSON_NAME…" at bounding box center [362, 203] width 580 height 360
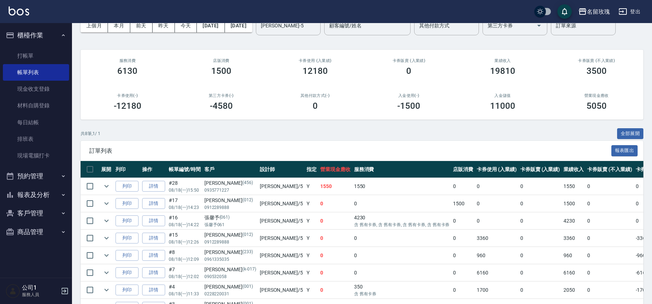
scroll to position [89, 0]
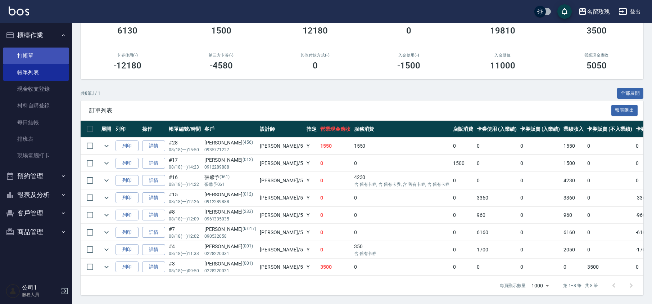
click at [46, 54] on link "打帳單" at bounding box center [36, 55] width 66 height 17
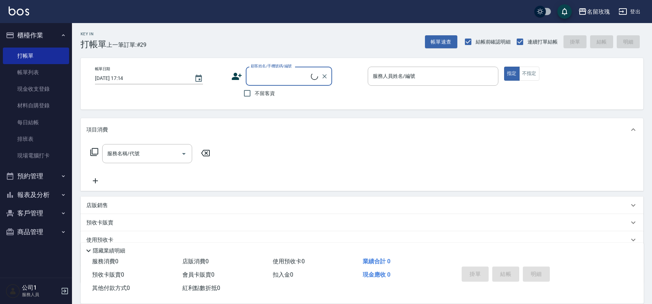
click at [49, 31] on button "櫃檯作業" at bounding box center [36, 35] width 66 height 19
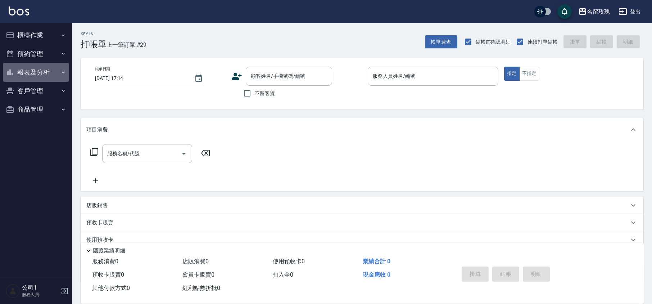
click at [32, 78] on button "報表及分析" at bounding box center [36, 72] width 66 height 19
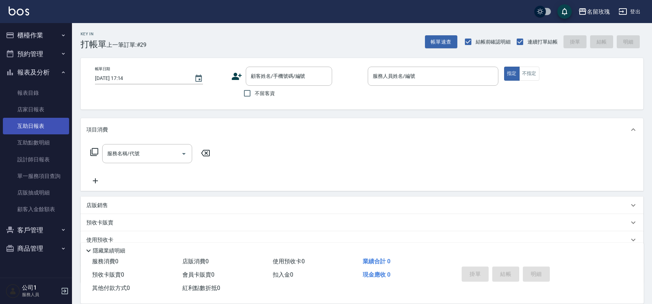
click at [41, 127] on link "互助日報表" at bounding box center [36, 126] width 66 height 17
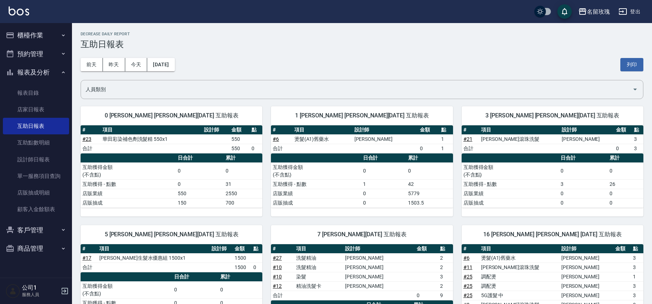
click at [261, 61] on div "[DATE] [DATE] [DATE] [DATE] 列印" at bounding box center [362, 64] width 563 height 31
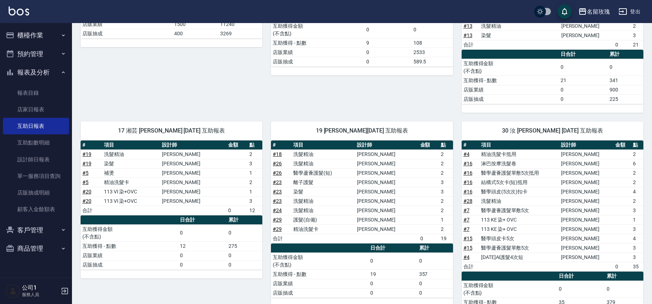
scroll to position [332, 0]
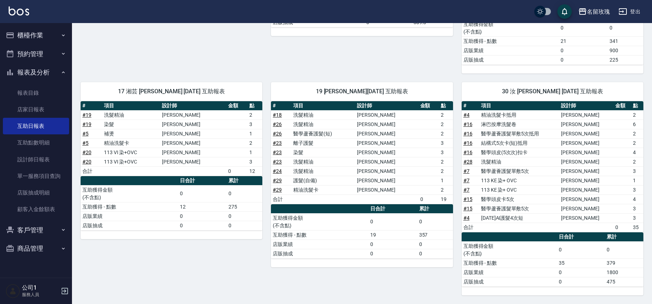
click at [33, 69] on button "報表及分析" at bounding box center [36, 72] width 66 height 19
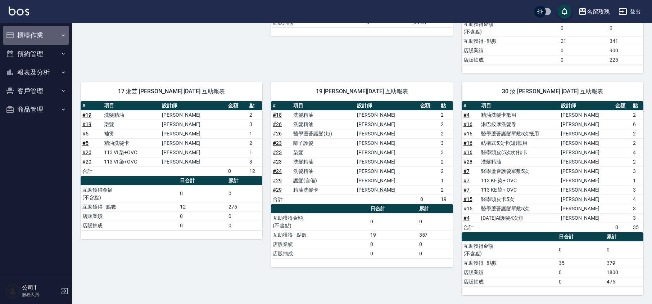
click at [42, 33] on button "櫃檯作業" at bounding box center [36, 35] width 66 height 19
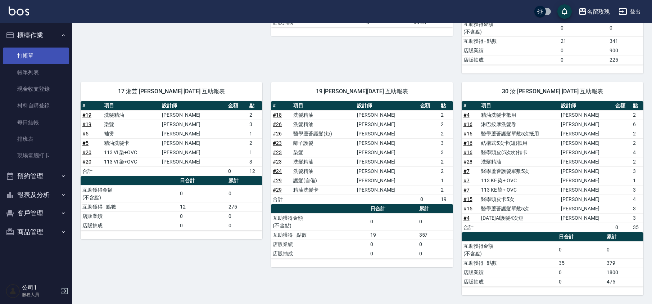
click at [41, 52] on link "打帳單" at bounding box center [36, 55] width 66 height 17
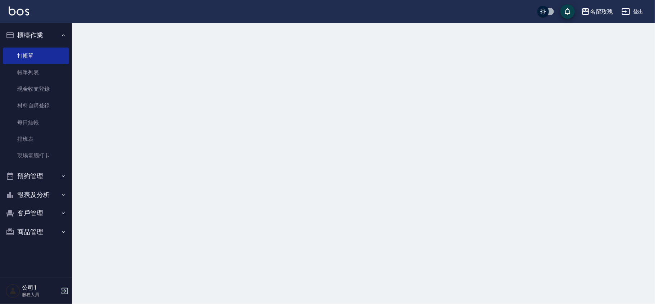
click at [45, 36] on button "櫃檯作業" at bounding box center [36, 35] width 66 height 19
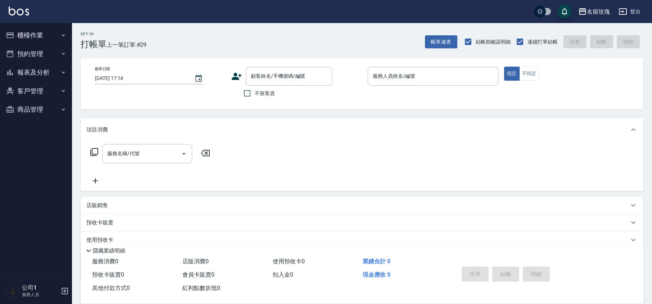
click at [198, 37] on div "Key In 打帳單 上一筆訂單:#29 帳單速查 結帳前確認明細 連續打單結帳 掛單 結帳 明細" at bounding box center [357, 36] width 571 height 26
